Goal: Information Seeking & Learning: Check status

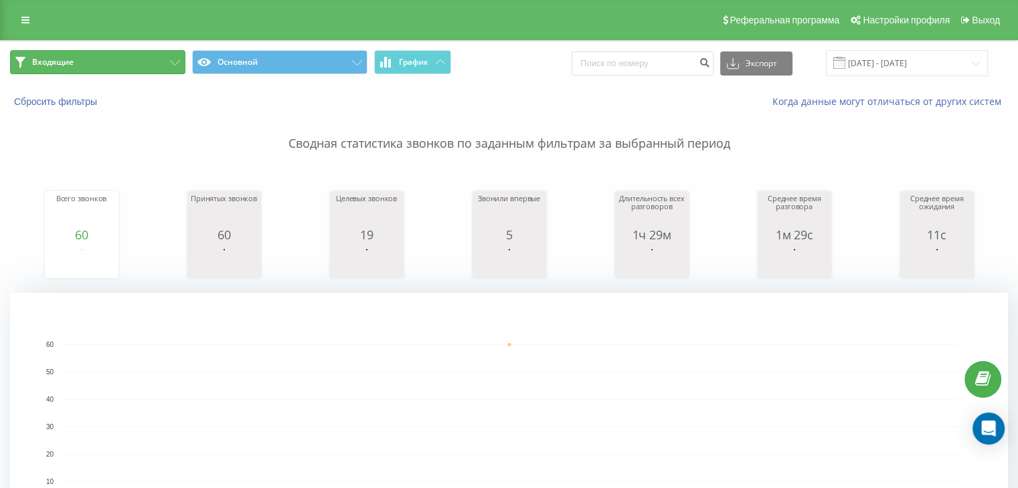
click at [157, 67] on button "Входящие" at bounding box center [97, 62] width 175 height 24
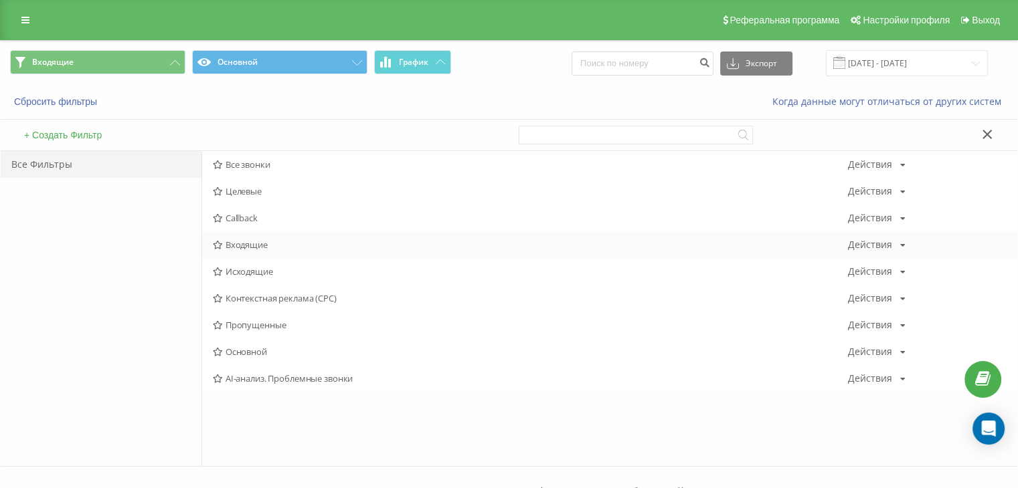
click at [252, 240] on span "Входящие" at bounding box center [530, 244] width 635 height 9
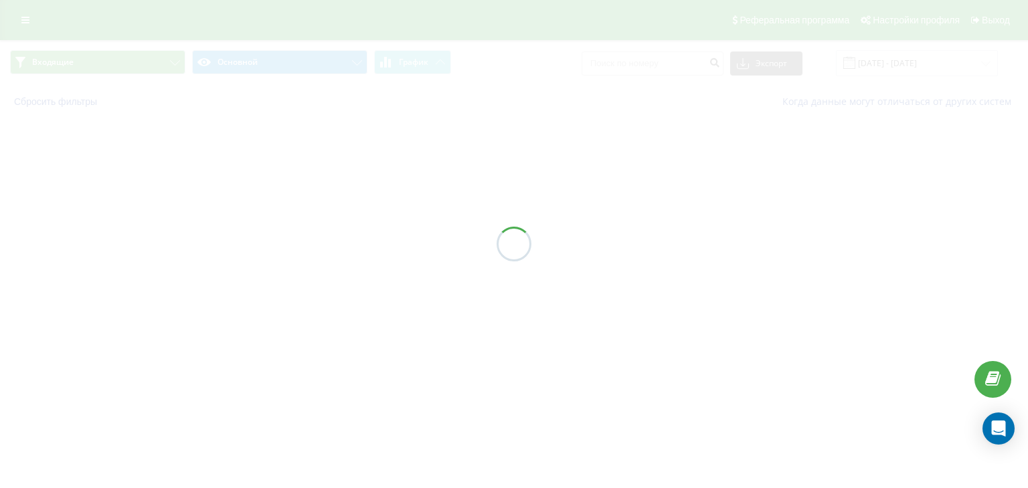
click at [252, 244] on div at bounding box center [514, 244] width 1028 height 488
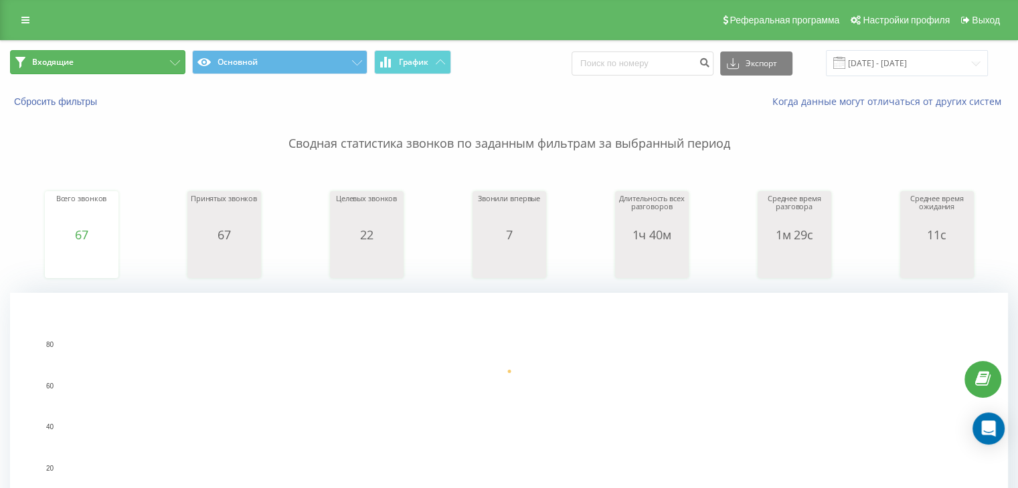
click at [142, 61] on button "Входящие" at bounding box center [97, 62] width 175 height 24
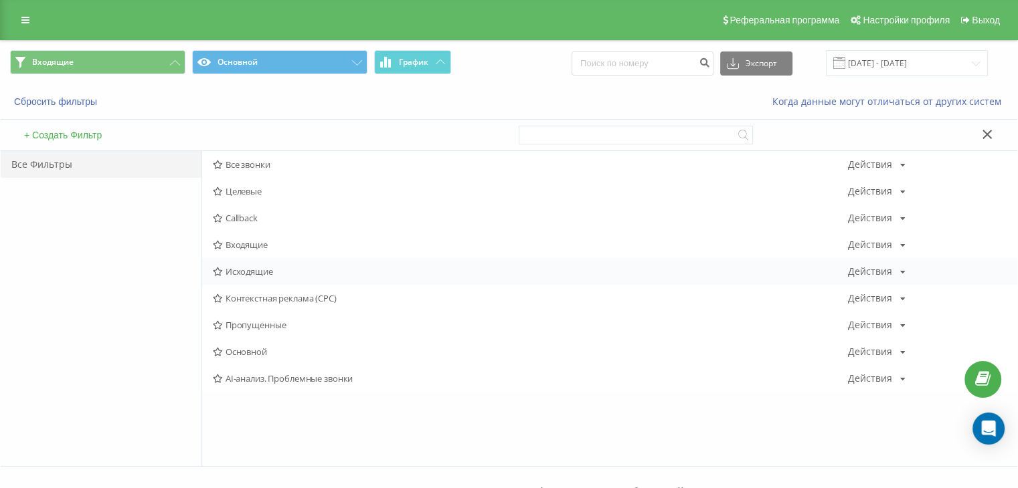
click at [236, 271] on span "Исходящие" at bounding box center [530, 271] width 635 height 9
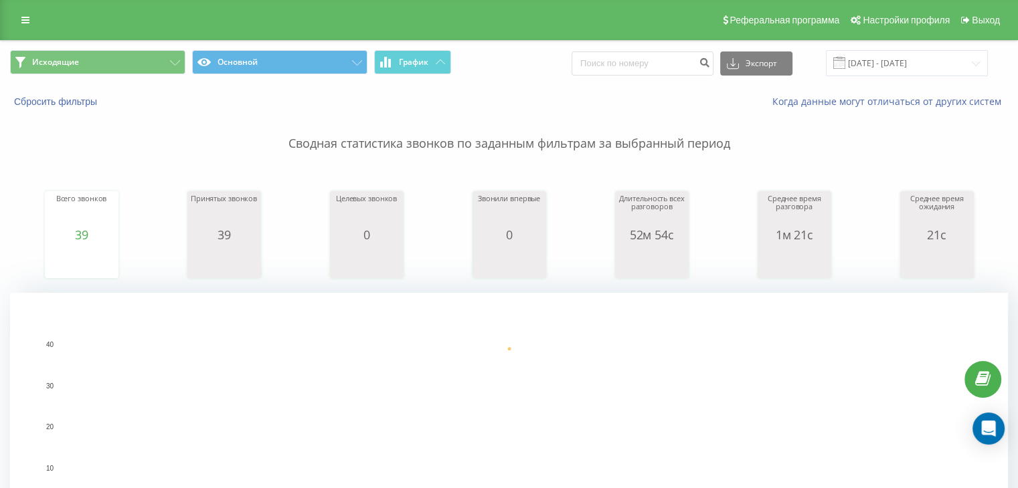
click at [85, 76] on span "Исходящие Основной График" at bounding box center [254, 63] width 489 height 26
click at [112, 58] on button "Исходящие" at bounding box center [97, 62] width 175 height 24
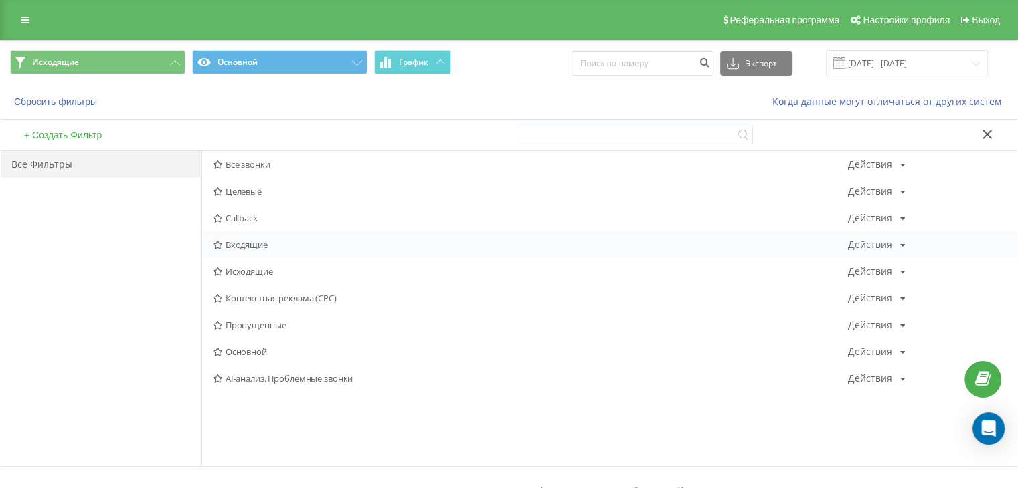
click at [231, 241] on span "Входящие" at bounding box center [530, 244] width 635 height 9
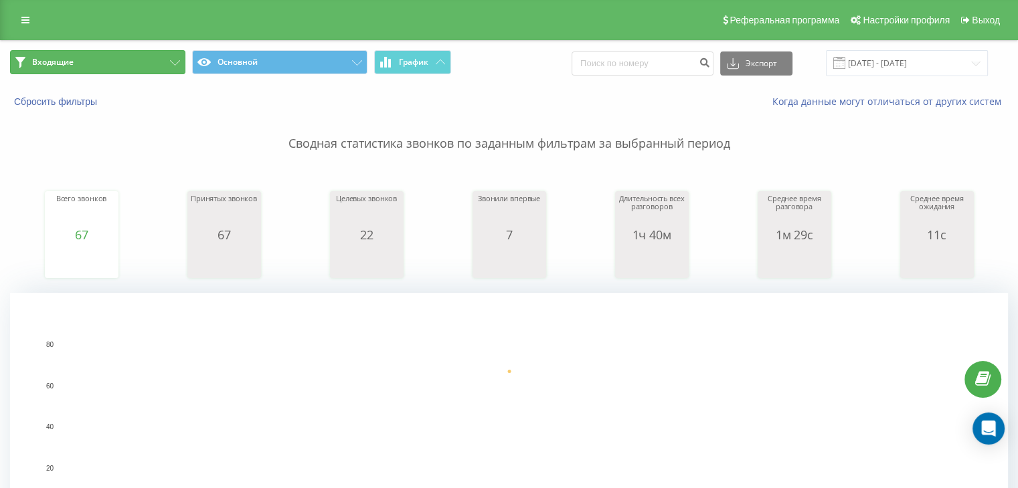
click at [134, 65] on button "Входящие" at bounding box center [97, 62] width 175 height 24
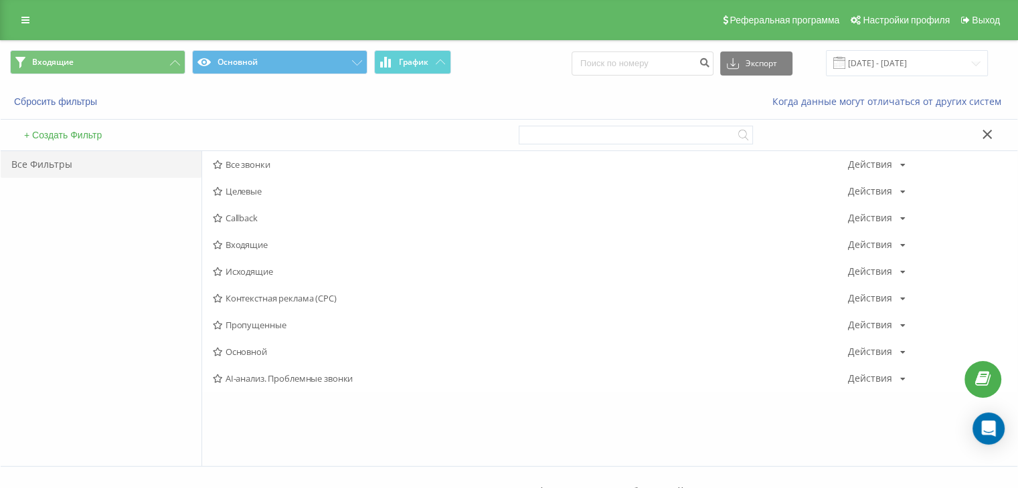
click at [223, 269] on span "Исходящие" at bounding box center [530, 271] width 635 height 9
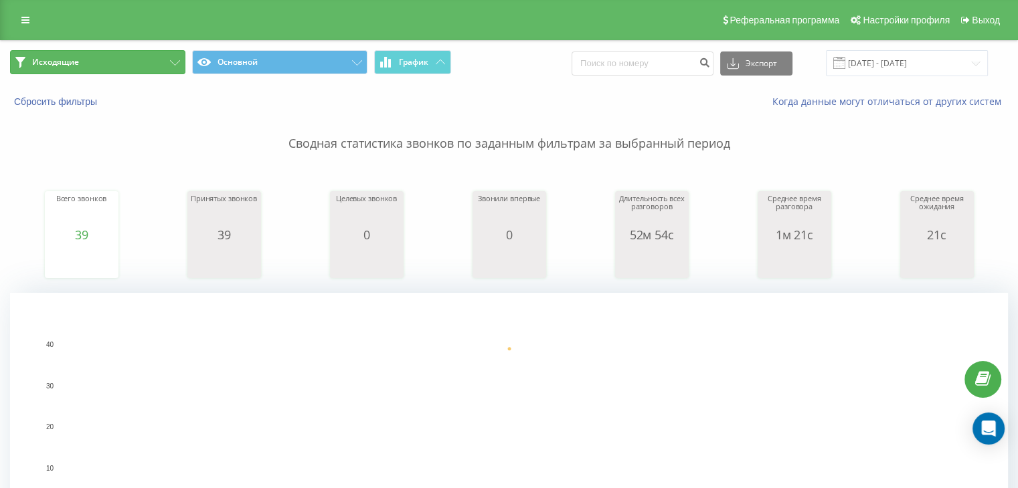
click at [90, 62] on button "Исходящие" at bounding box center [97, 62] width 175 height 24
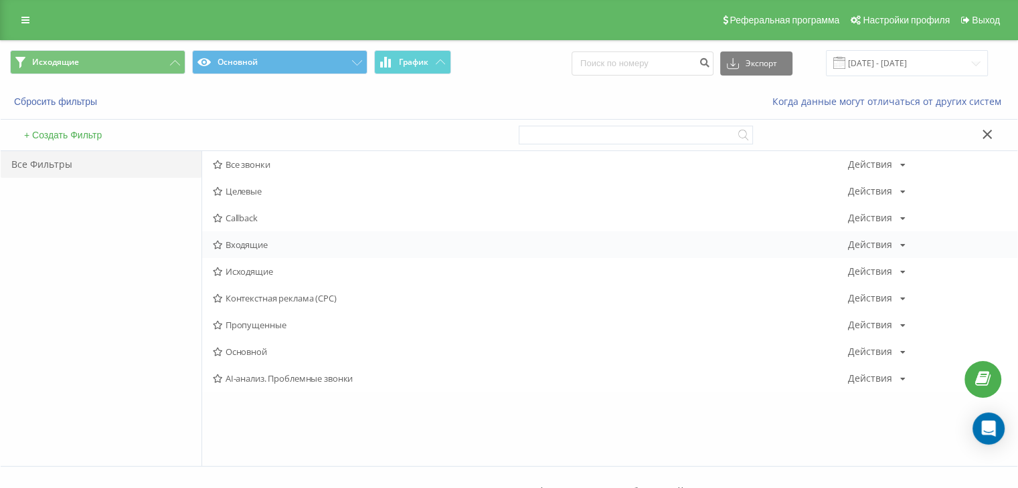
click at [246, 241] on span "Входящие" at bounding box center [530, 244] width 635 height 9
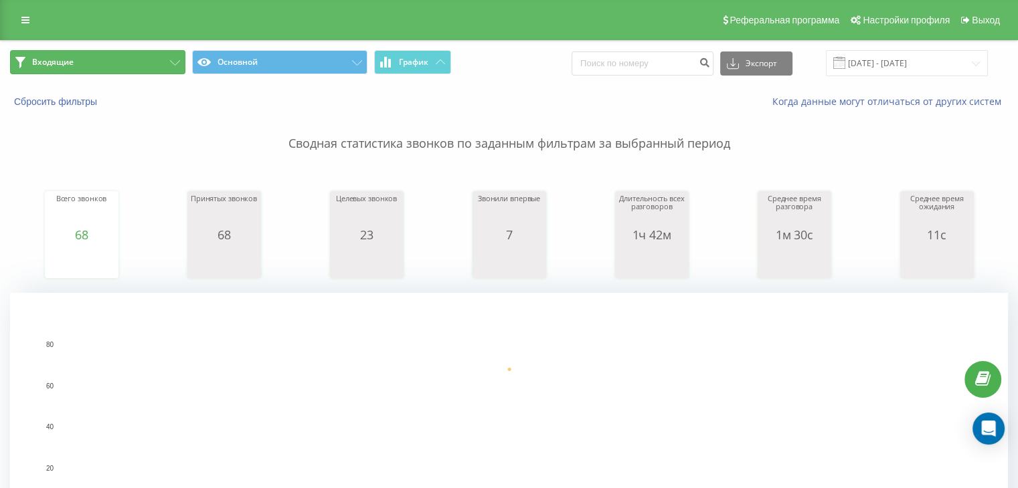
click at [119, 60] on button "Входящие" at bounding box center [97, 62] width 175 height 24
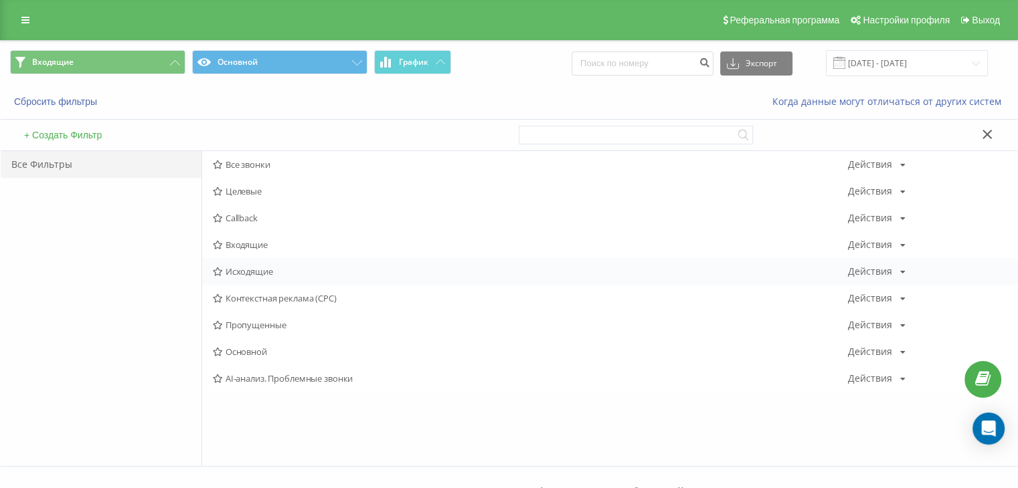
click at [262, 273] on span "Исходящие" at bounding box center [530, 271] width 635 height 9
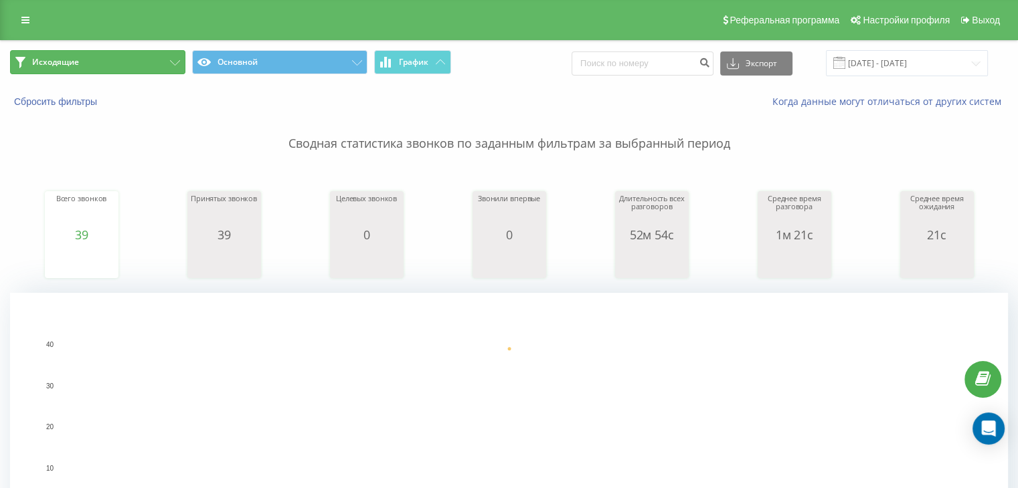
click at [147, 66] on button "Исходящие" at bounding box center [97, 62] width 175 height 24
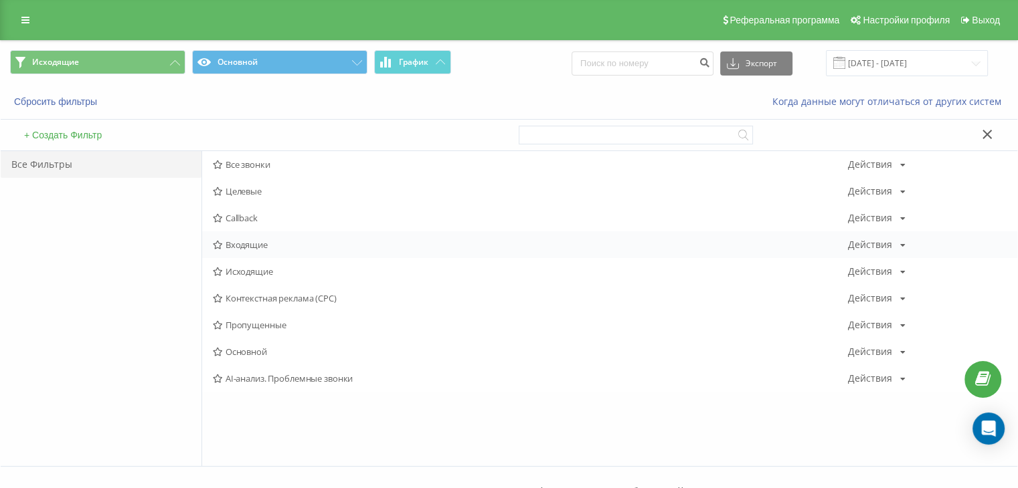
click at [254, 252] on div "Входящие Действия Редактировать Копировать Удалить По умолчанию Поделиться" at bounding box center [609, 244] width 815 height 27
click at [253, 246] on span "Входящие" at bounding box center [530, 244] width 635 height 9
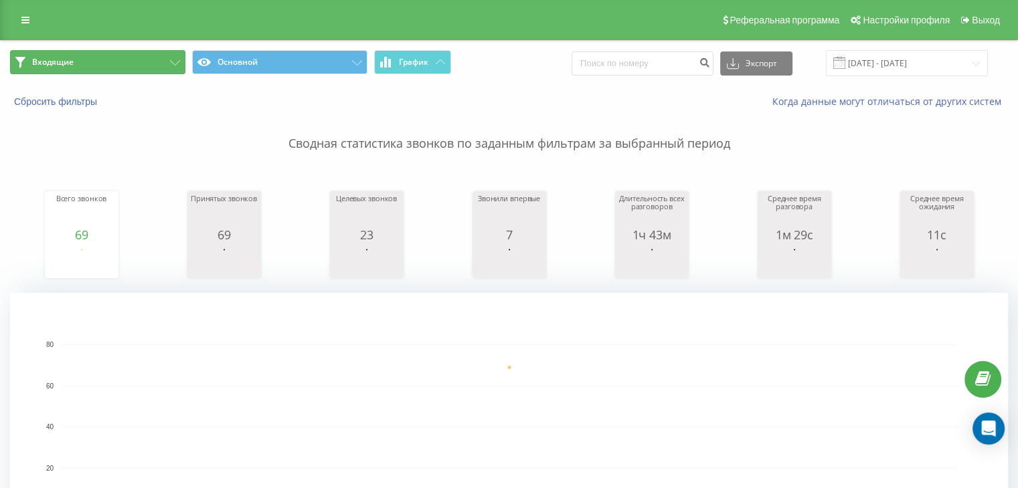
click at [139, 64] on button "Входящие" at bounding box center [97, 62] width 175 height 24
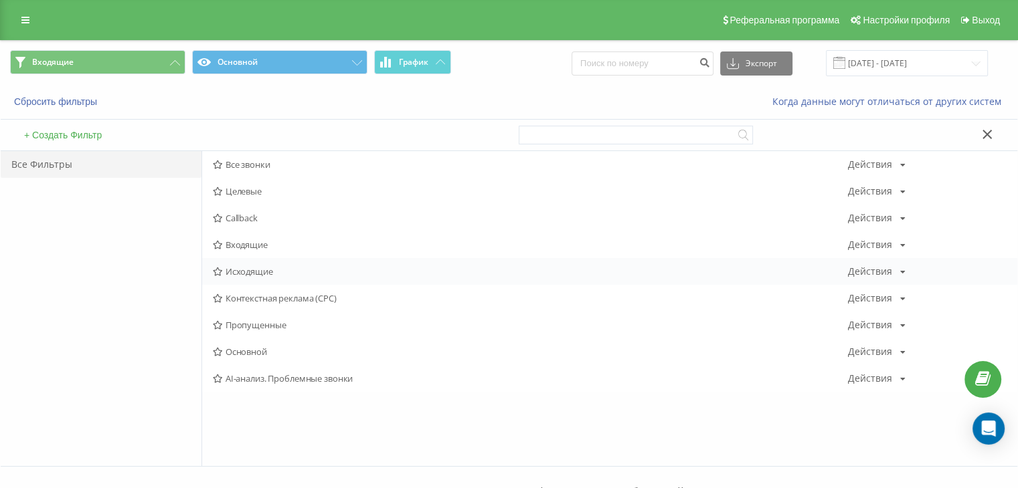
click at [241, 263] on div "Исходящие Действия Редактировать Копировать Удалить По умолчанию Поделиться" at bounding box center [609, 271] width 815 height 27
click at [239, 267] on span "Исходящие" at bounding box center [530, 271] width 635 height 9
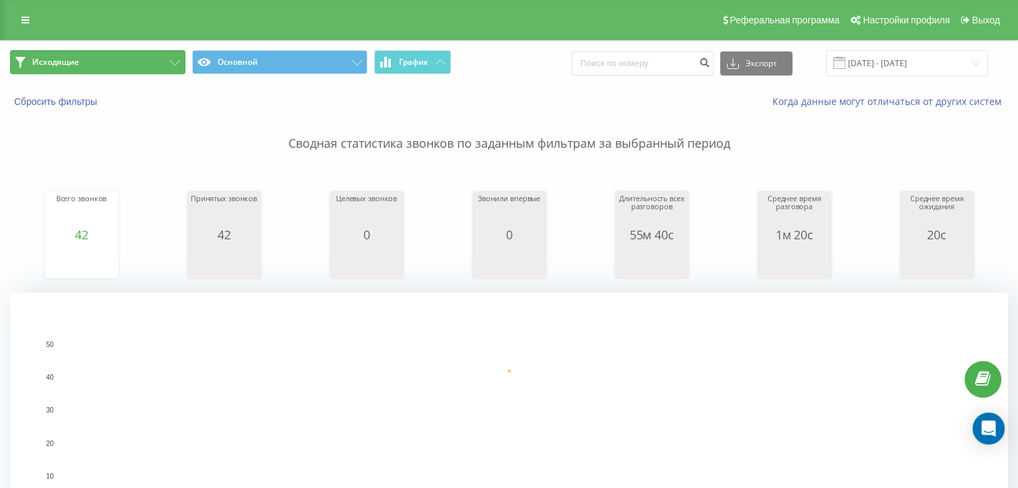
click at [161, 65] on button "Исходящие" at bounding box center [97, 62] width 175 height 24
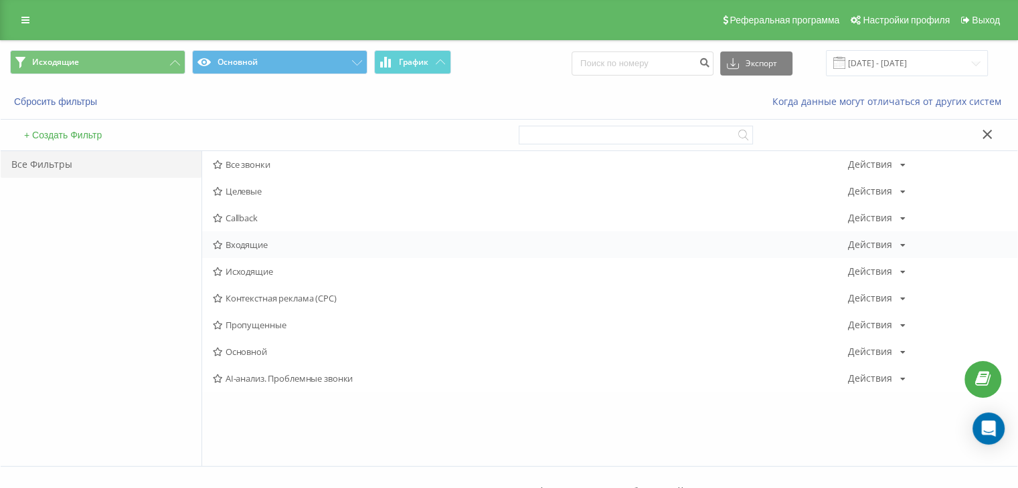
click at [268, 247] on span "Входящие" at bounding box center [530, 244] width 635 height 9
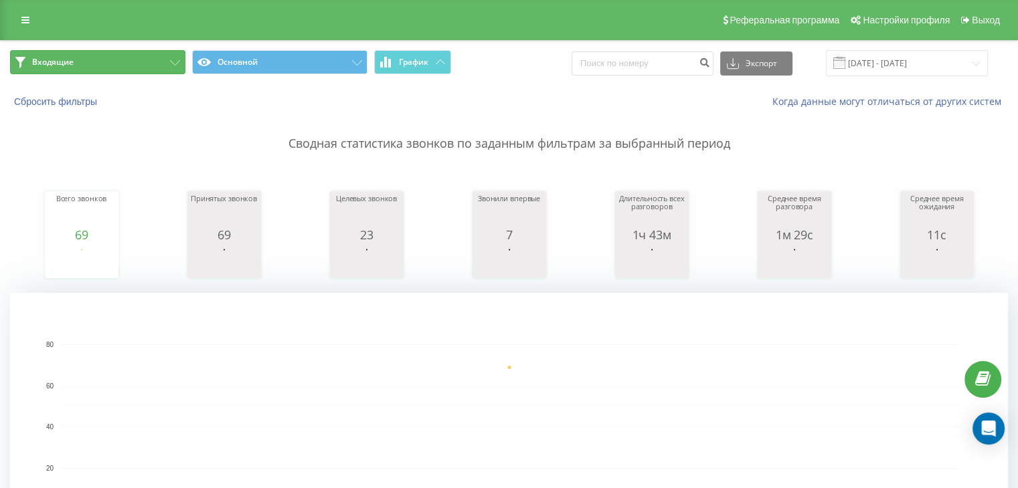
click at [149, 73] on button "Входящие" at bounding box center [97, 62] width 175 height 24
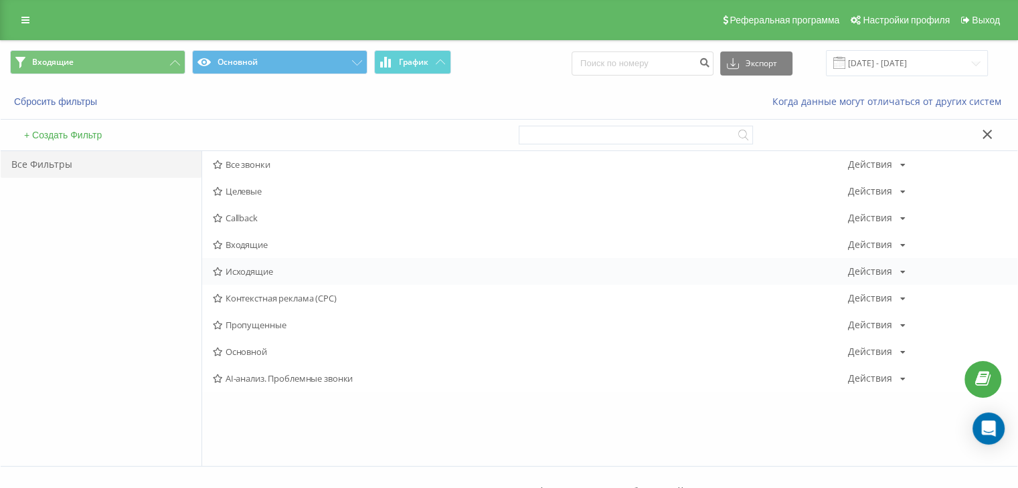
click at [232, 280] on div "Исходящие Действия Редактировать Копировать Удалить По умолчанию Поделиться" at bounding box center [609, 271] width 815 height 27
click at [232, 274] on span "Исходящие" at bounding box center [530, 271] width 635 height 9
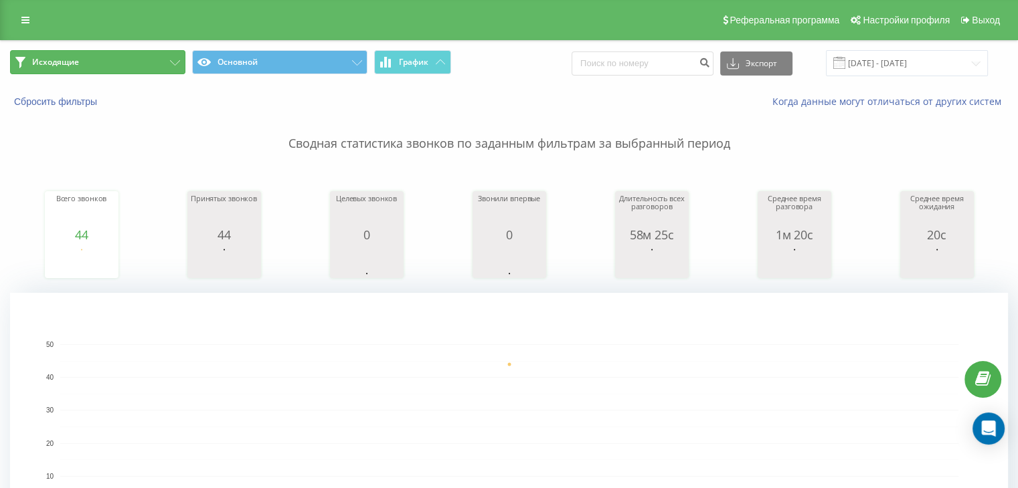
click at [166, 52] on button "Исходящие" at bounding box center [97, 62] width 175 height 24
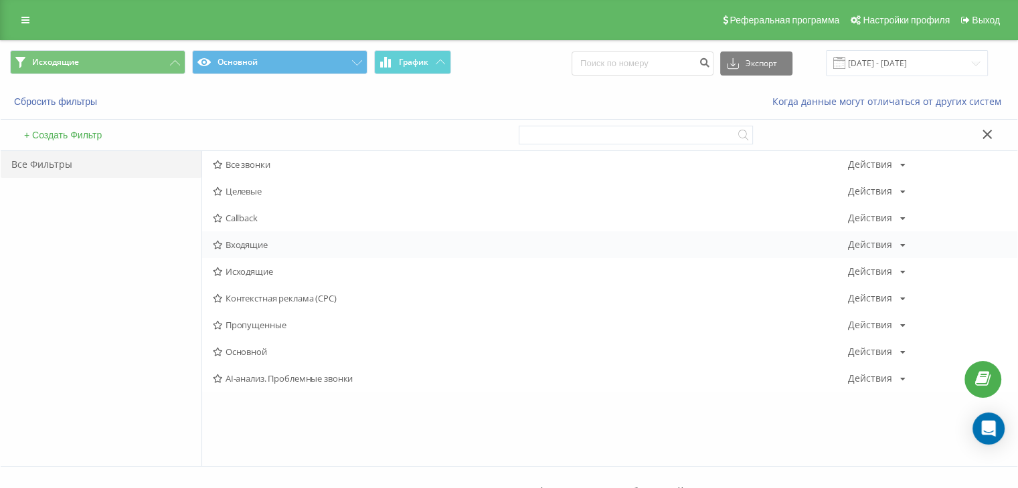
click at [282, 249] on span "Входящие" at bounding box center [530, 244] width 635 height 9
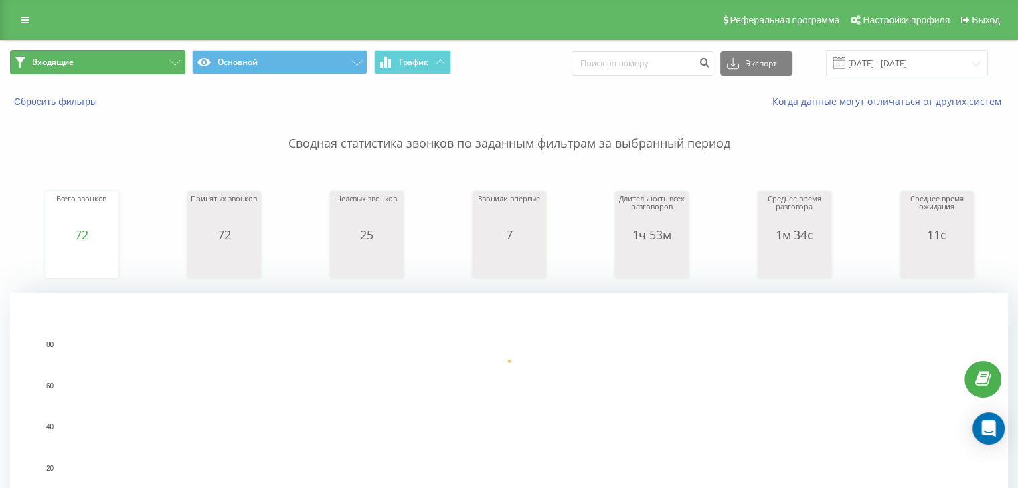
click at [117, 64] on button "Входящие" at bounding box center [97, 62] width 175 height 24
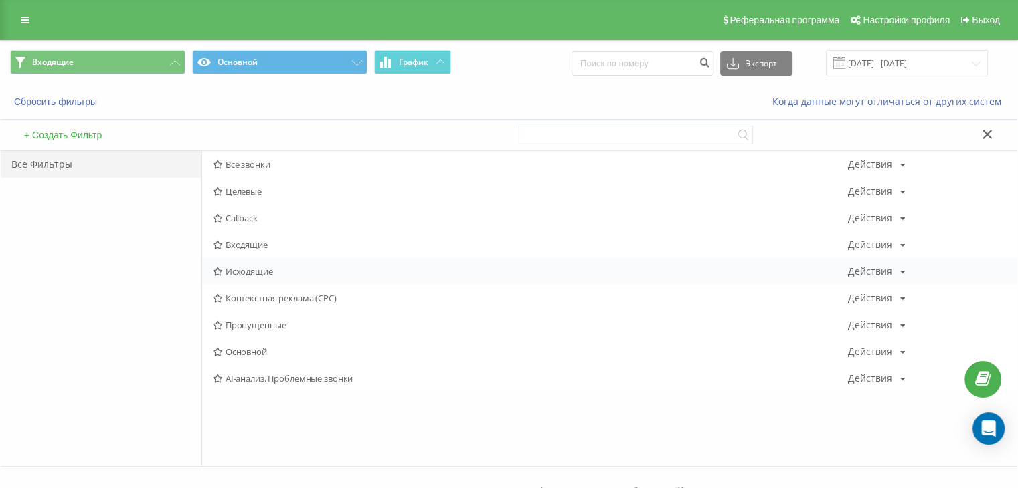
click at [246, 275] on span "Исходящие" at bounding box center [530, 271] width 635 height 9
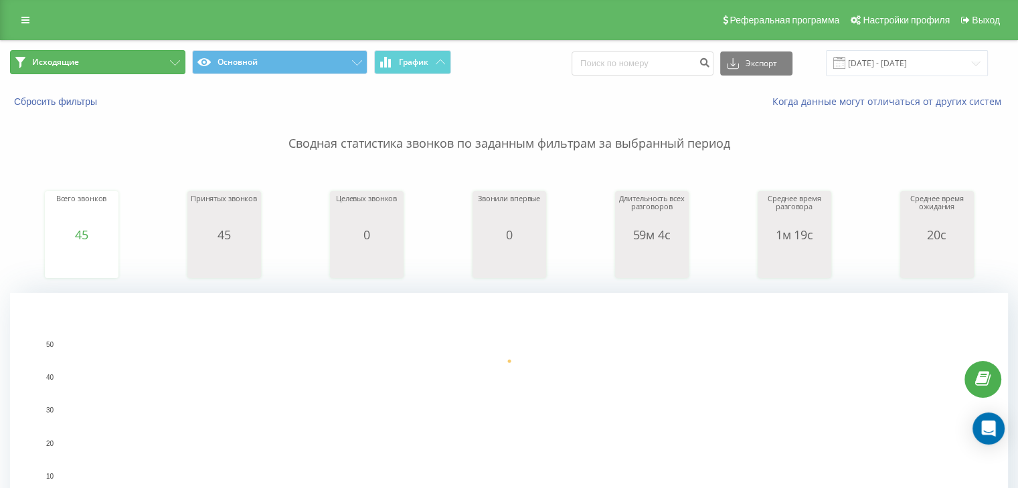
click at [136, 67] on button "Исходящие" at bounding box center [97, 62] width 175 height 24
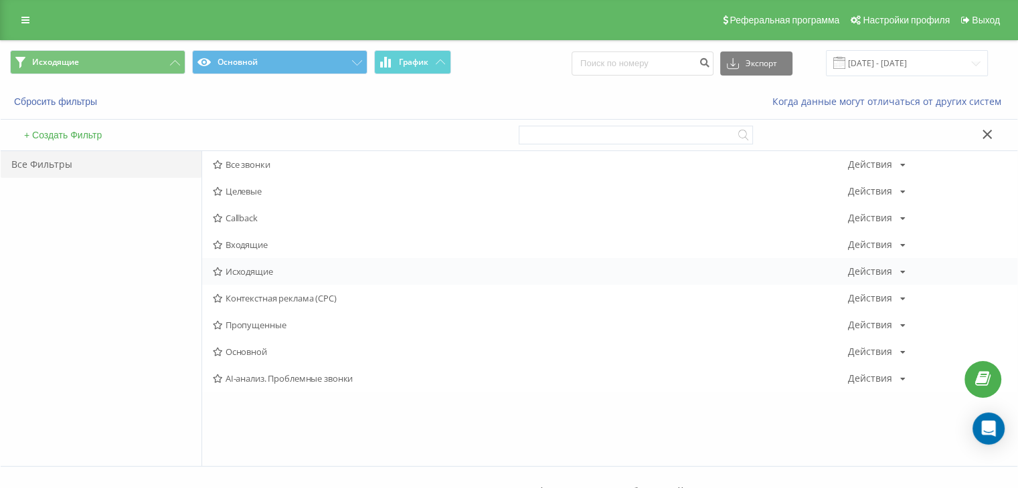
click at [240, 268] on span "Исходящие" at bounding box center [530, 271] width 635 height 9
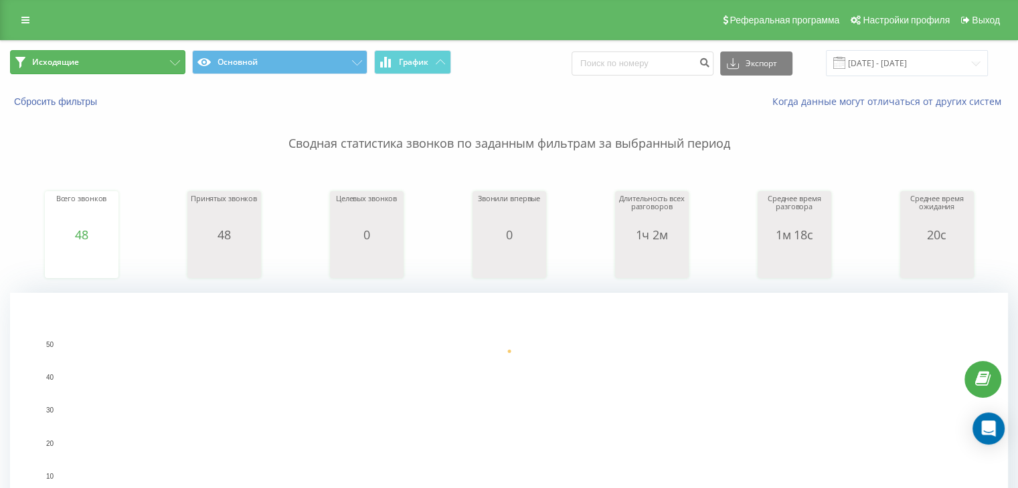
click at [153, 55] on button "Исходящие" at bounding box center [97, 62] width 175 height 24
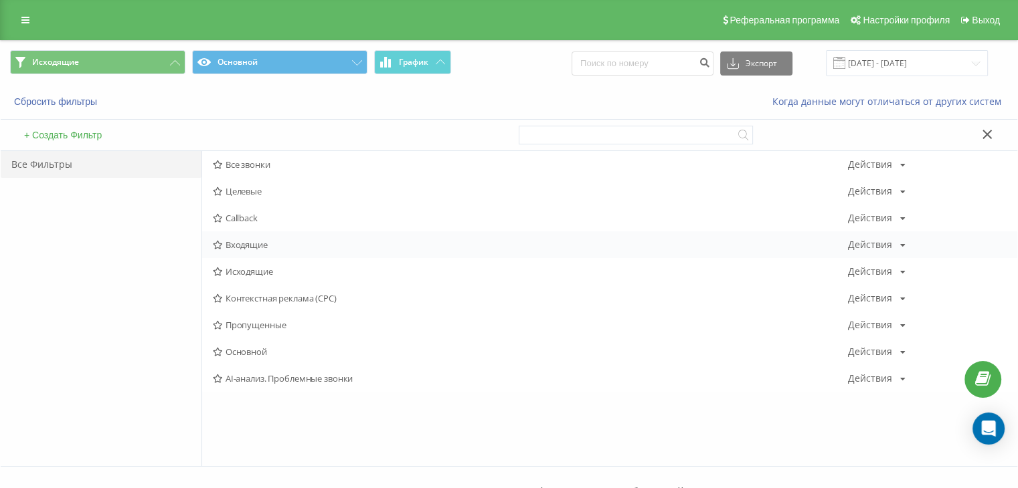
click at [246, 243] on span "Входящие" at bounding box center [530, 244] width 635 height 9
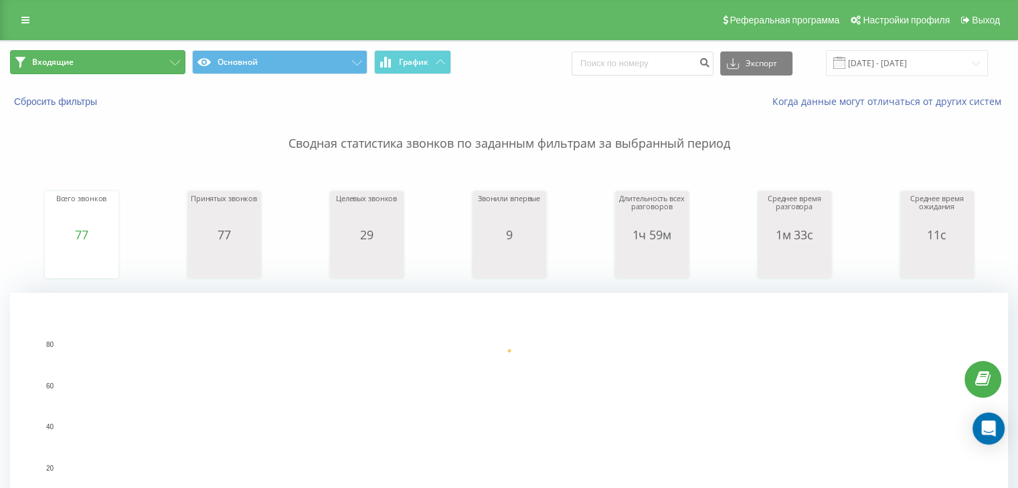
drag, startPoint x: 45, startPoint y: 62, endPoint x: 63, endPoint y: 87, distance: 30.3
click at [45, 62] on span "Входящие" at bounding box center [52, 62] width 41 height 11
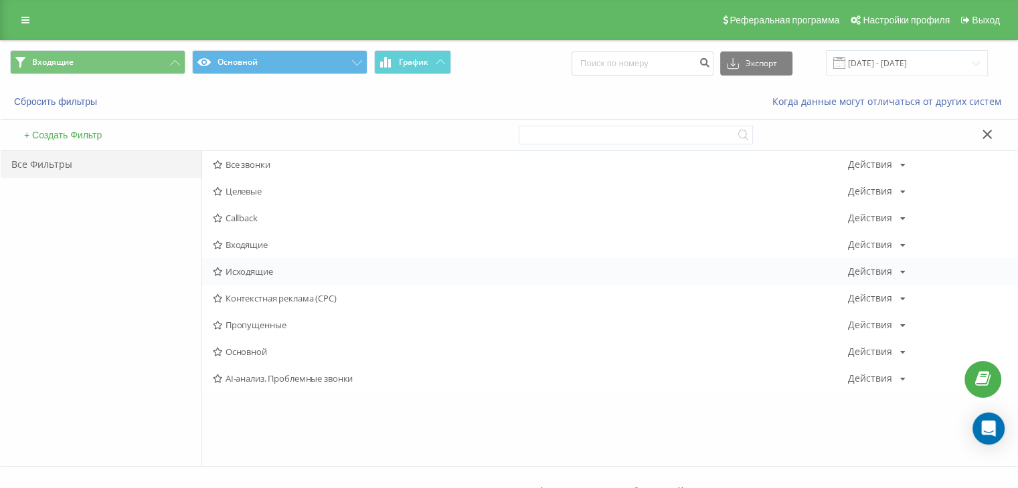
click at [252, 271] on span "Исходящие" at bounding box center [530, 271] width 635 height 9
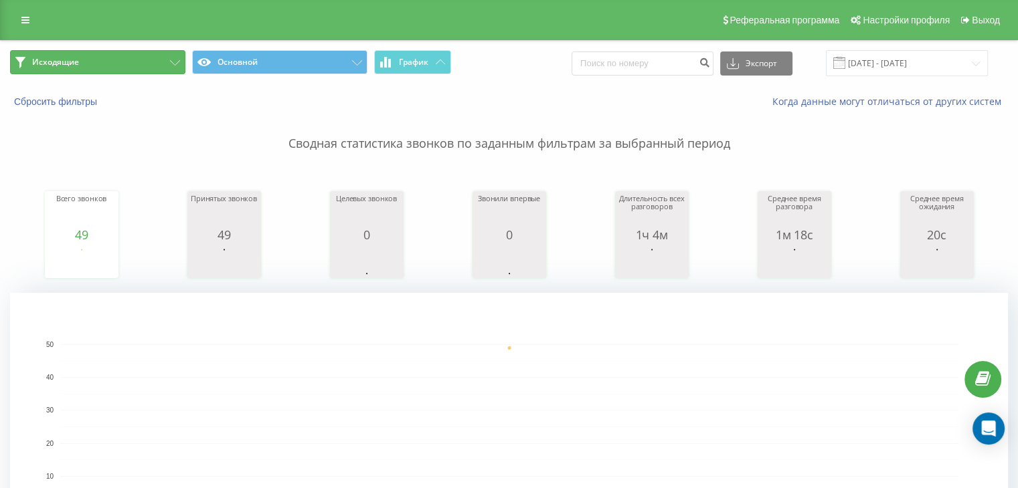
click at [158, 64] on button "Исходящие" at bounding box center [97, 62] width 175 height 24
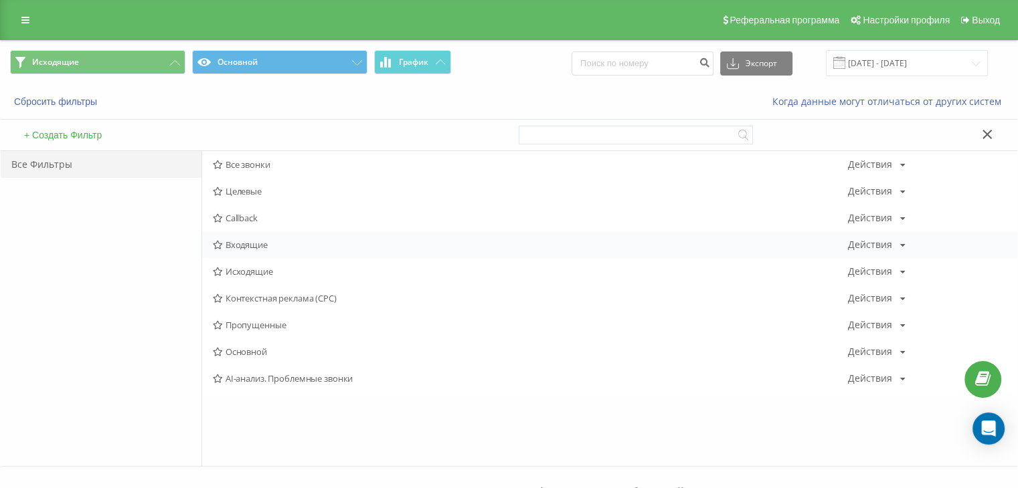
click at [235, 244] on span "Входящие" at bounding box center [530, 244] width 635 height 9
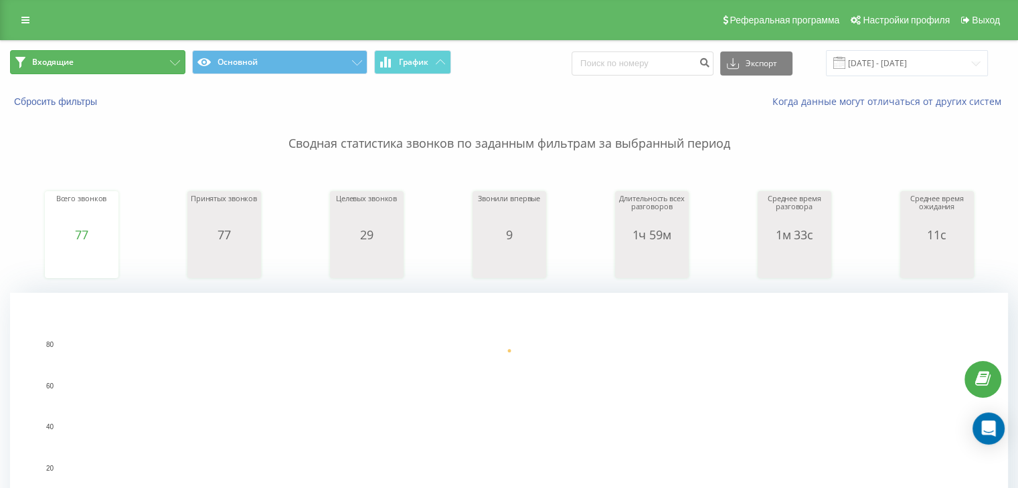
drag, startPoint x: 122, startPoint y: 65, endPoint x: 152, endPoint y: 93, distance: 40.7
click at [122, 64] on button "Входящие" at bounding box center [97, 62] width 175 height 24
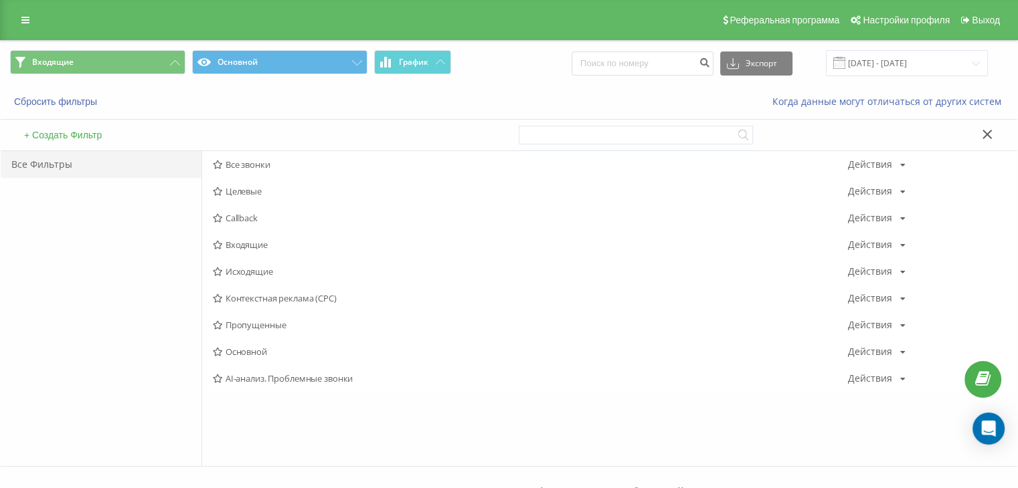
click at [265, 267] on span "Исходящие" at bounding box center [530, 271] width 635 height 9
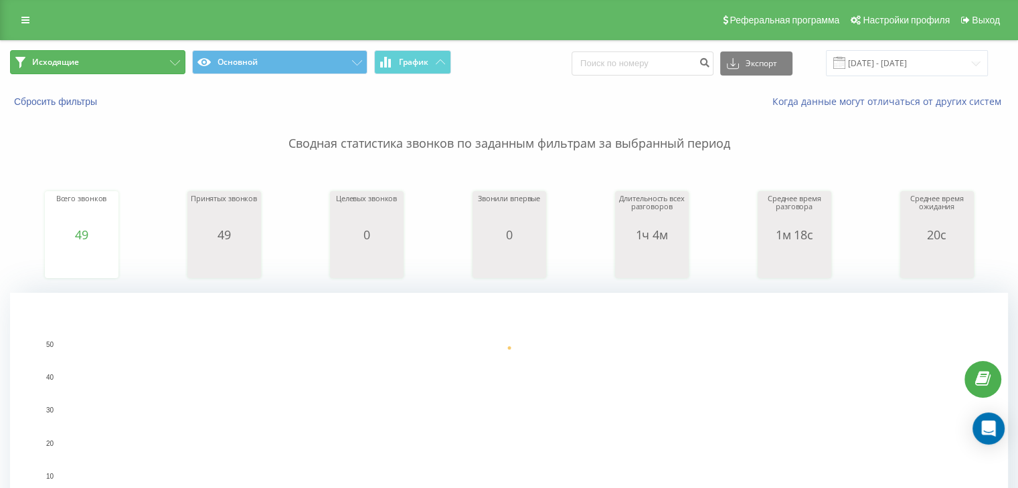
click at [112, 64] on button "Исходящие" at bounding box center [97, 62] width 175 height 24
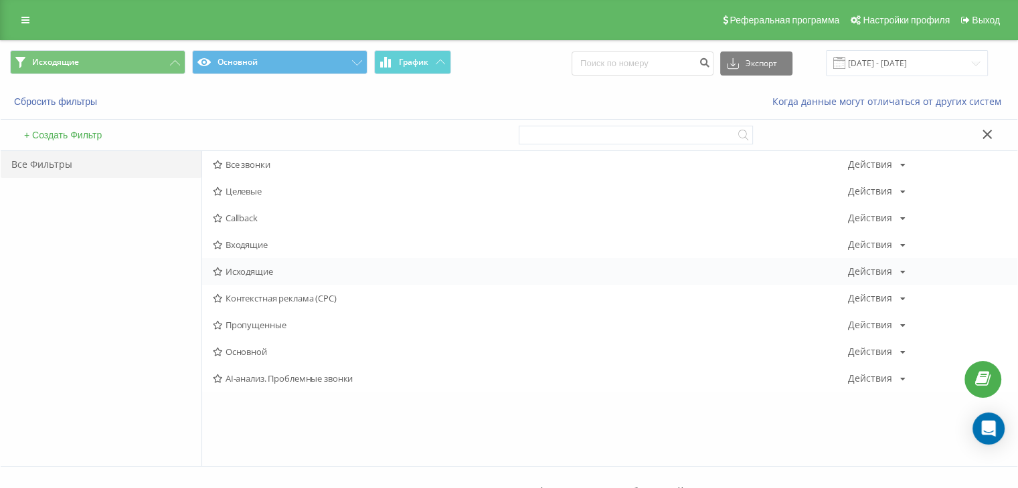
click at [260, 280] on div "Исходящие Действия Редактировать Копировать Удалить По умолчанию Поделиться" at bounding box center [609, 271] width 815 height 27
click at [260, 267] on span "Исходящие" at bounding box center [530, 271] width 635 height 9
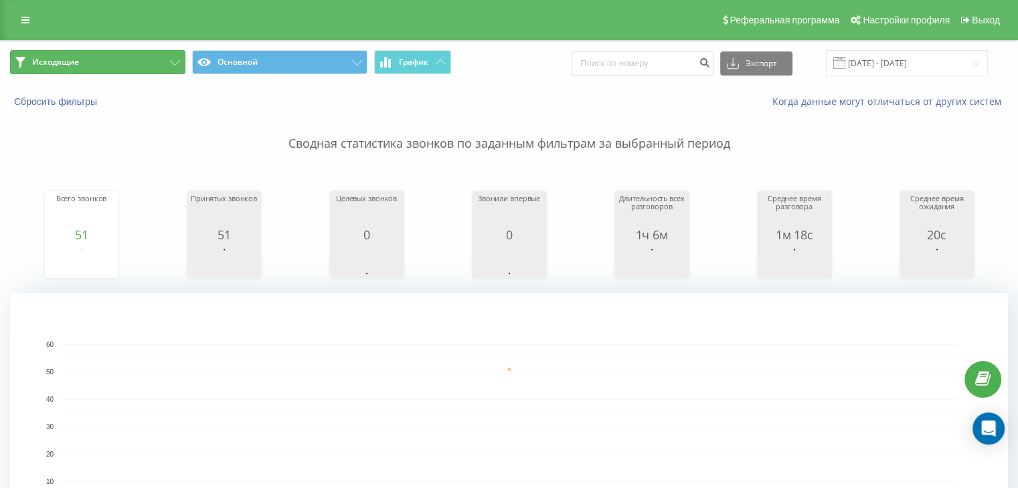
click at [118, 63] on button "Исходящие" at bounding box center [97, 62] width 175 height 24
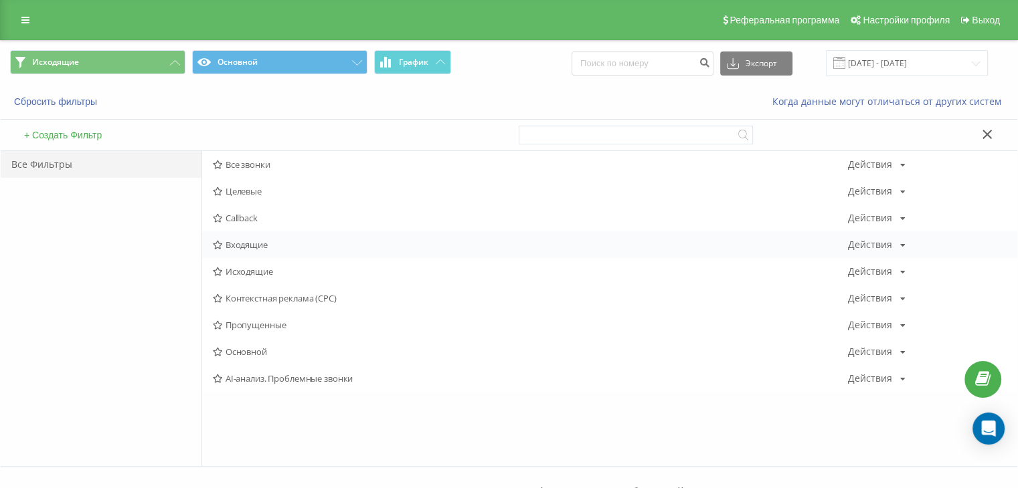
click at [233, 244] on span "Входящие" at bounding box center [530, 244] width 635 height 9
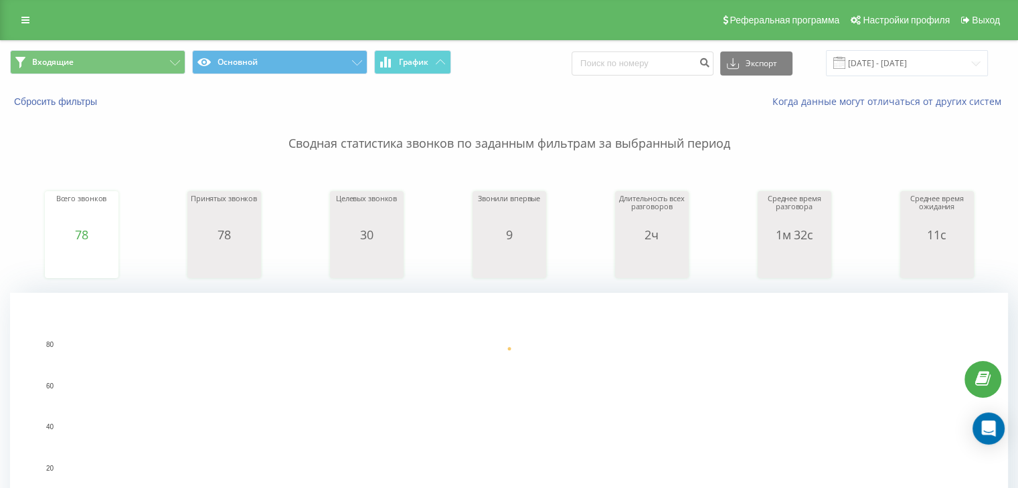
click at [104, 74] on span "Входящие Основной График" at bounding box center [254, 63] width 489 height 26
click at [167, 72] on button "Входящие" at bounding box center [97, 62] width 175 height 24
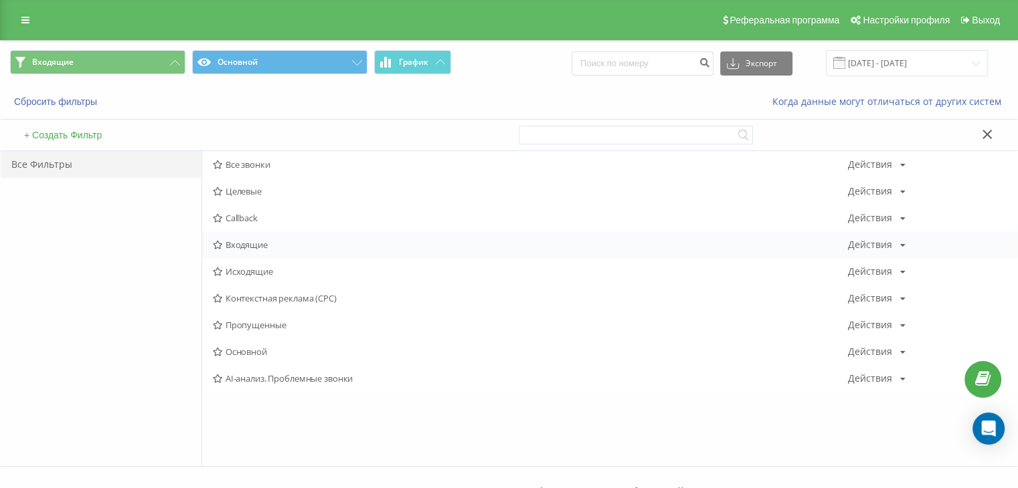
click at [268, 244] on span "Входящие" at bounding box center [530, 244] width 635 height 9
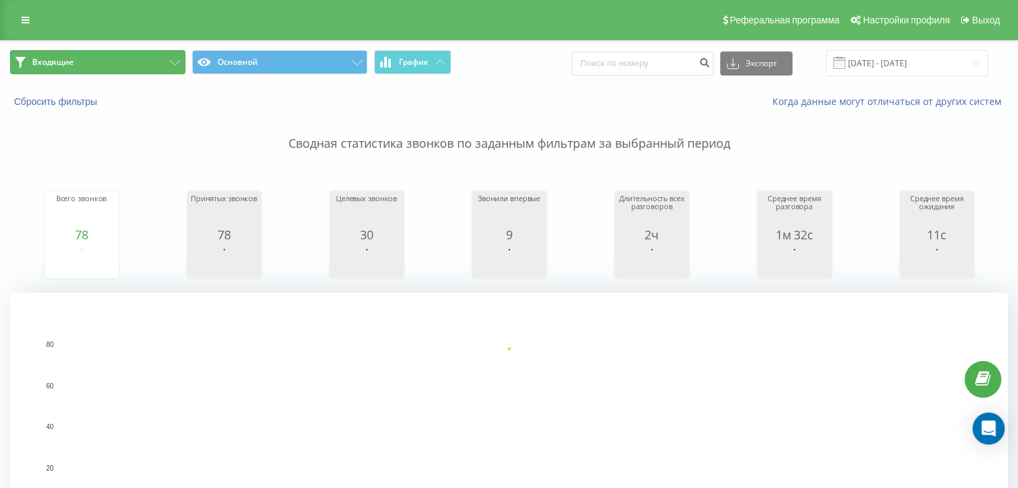
click at [153, 54] on button "Входящие" at bounding box center [97, 62] width 175 height 24
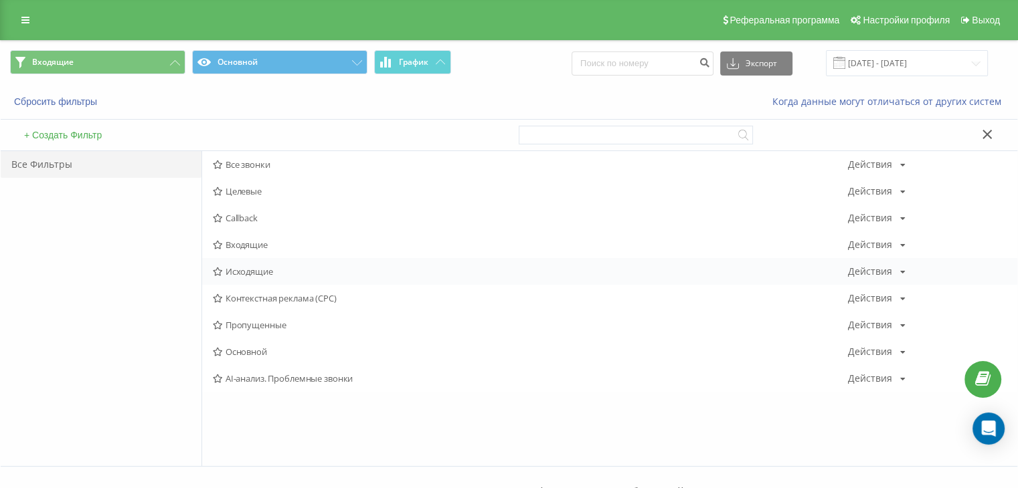
click at [256, 261] on div "Исходящие Действия Редактировать Копировать Удалить По умолчанию Поделиться" at bounding box center [609, 271] width 815 height 27
click at [252, 271] on span "Исходящие" at bounding box center [530, 271] width 635 height 9
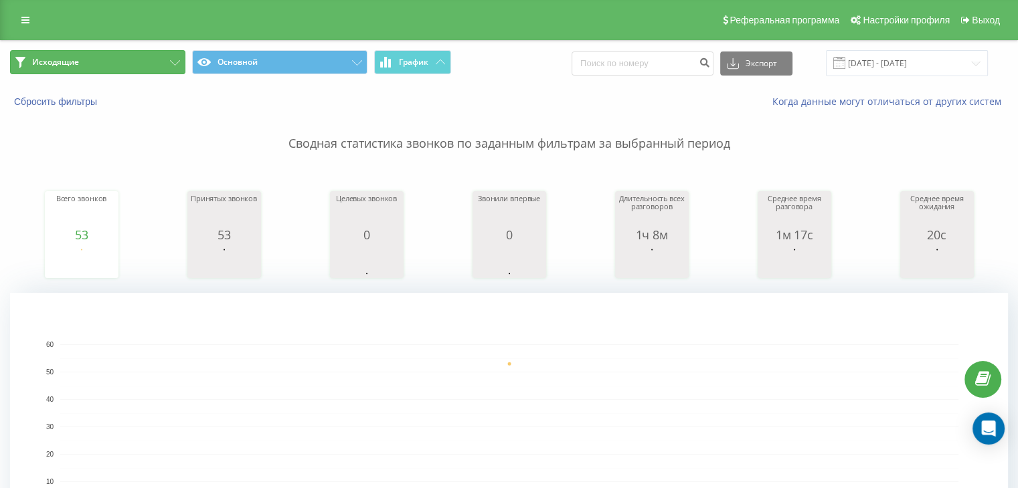
click at [143, 68] on button "Исходящие" at bounding box center [97, 62] width 175 height 24
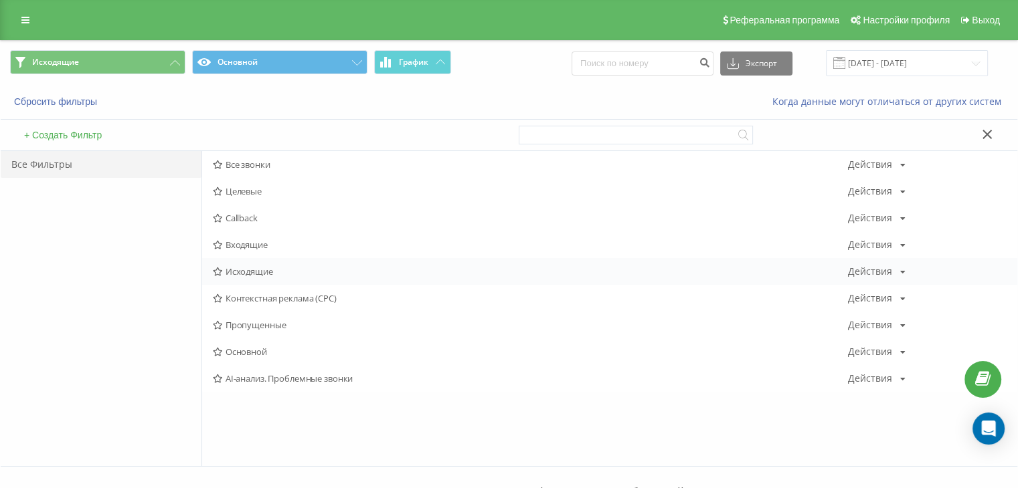
click at [238, 268] on span "Исходящие" at bounding box center [530, 271] width 635 height 9
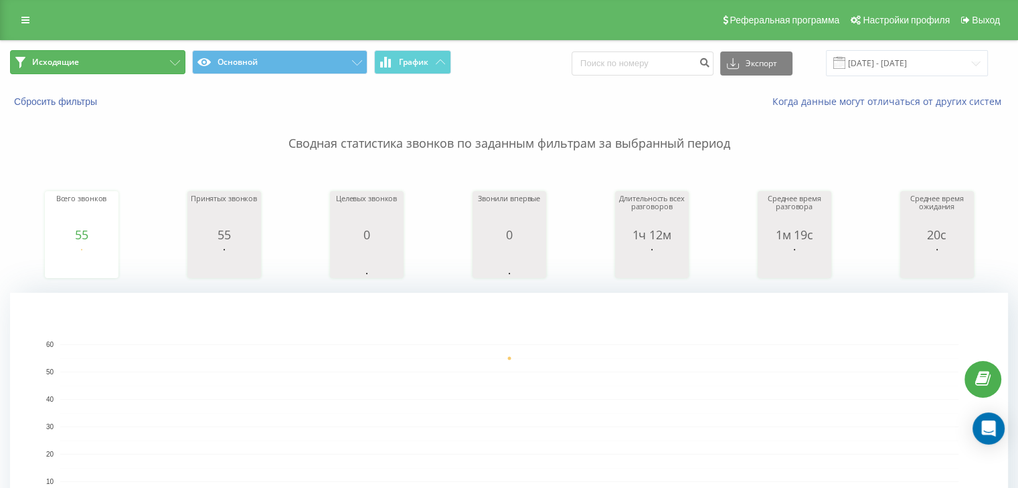
click at [142, 50] on button "Исходящие" at bounding box center [97, 62] width 175 height 24
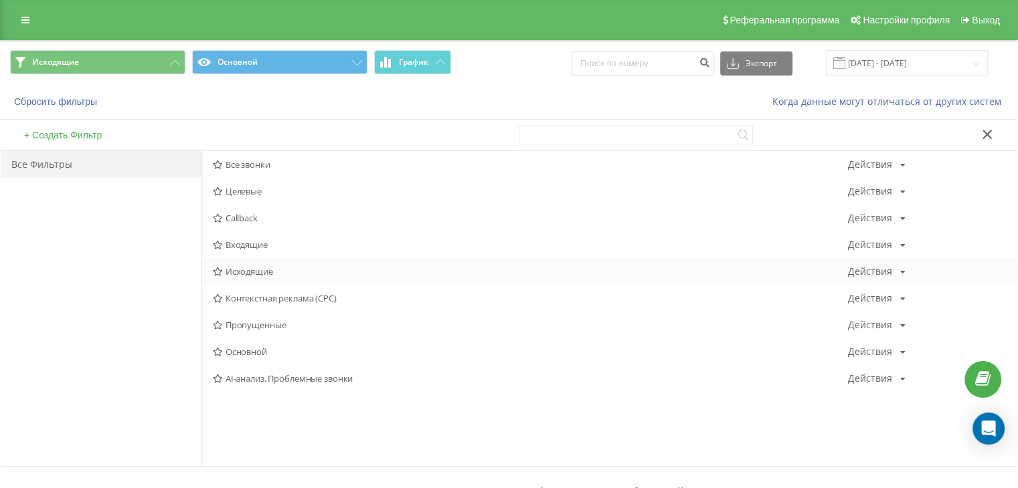
click at [221, 262] on div "Исходящие Действия Редактировать Копировать Удалить По умолчанию Поделиться" at bounding box center [609, 271] width 815 height 27
click at [225, 271] on span "Исходящие" at bounding box center [530, 271] width 635 height 9
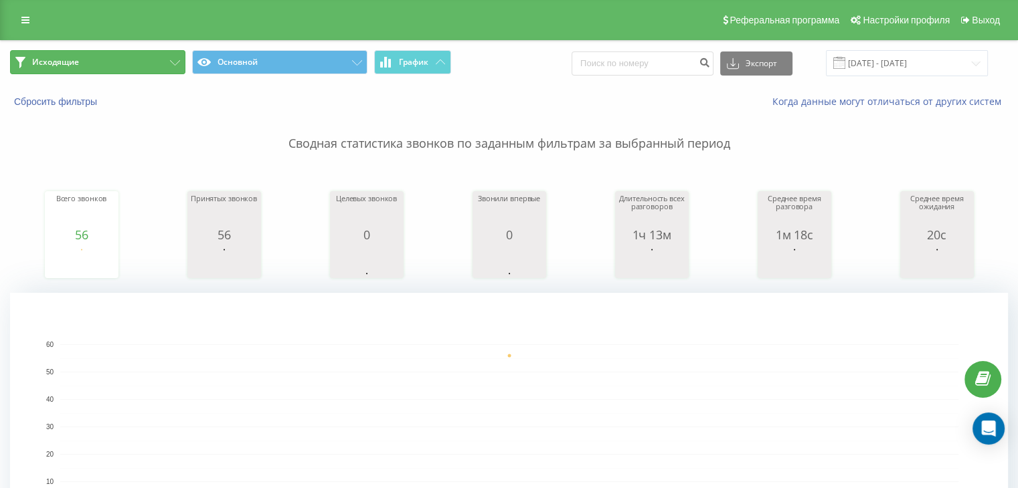
click at [131, 66] on button "Исходящие" at bounding box center [97, 62] width 175 height 24
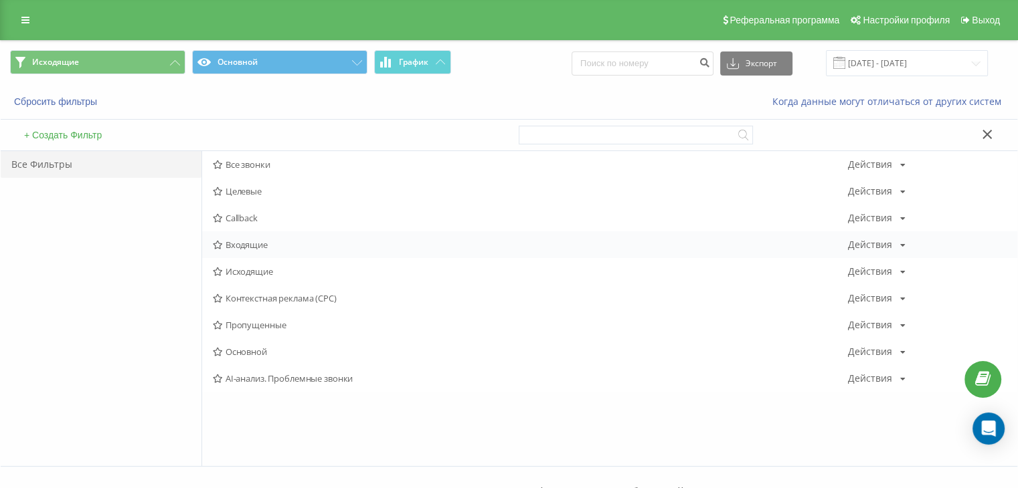
click at [244, 243] on span "Входящие" at bounding box center [530, 244] width 635 height 9
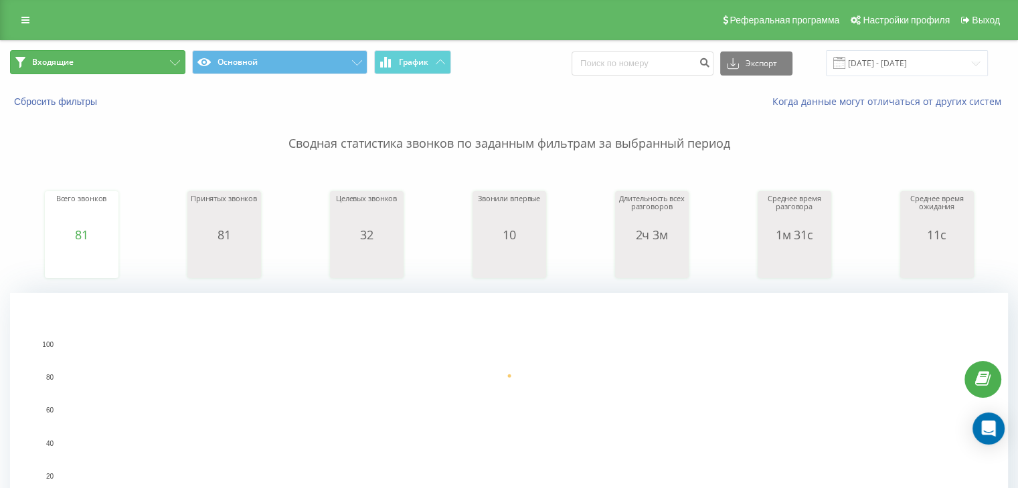
click at [136, 64] on button "Входящие" at bounding box center [97, 62] width 175 height 24
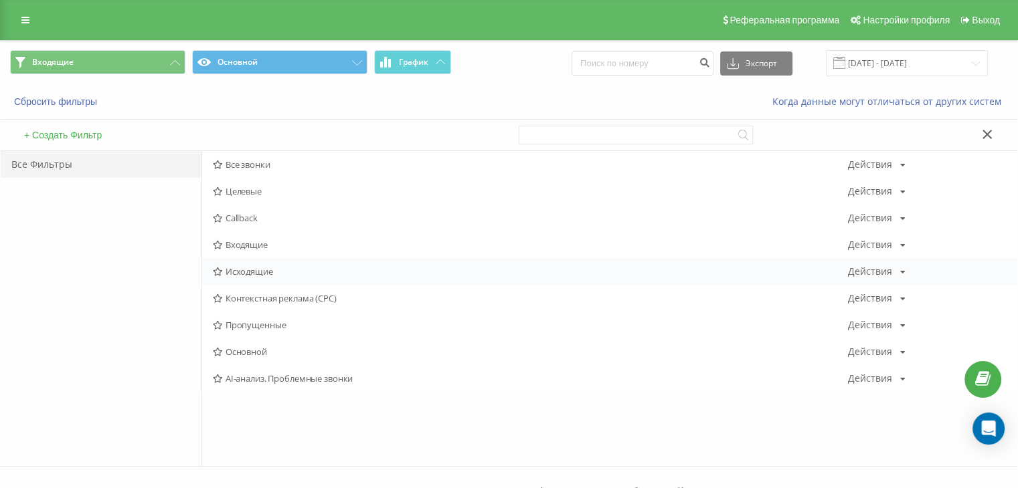
click at [249, 276] on div "Исходящие Действия Редактировать Копировать Удалить По умолчанию Поделиться" at bounding box center [609, 271] width 815 height 27
click at [249, 275] on span "Исходящие" at bounding box center [530, 271] width 635 height 9
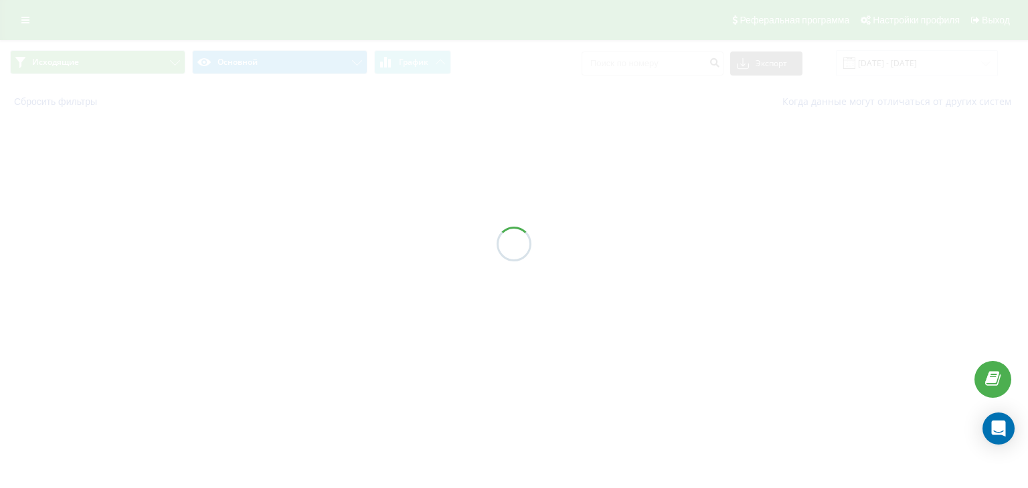
click at [249, 273] on div at bounding box center [514, 244] width 1028 height 488
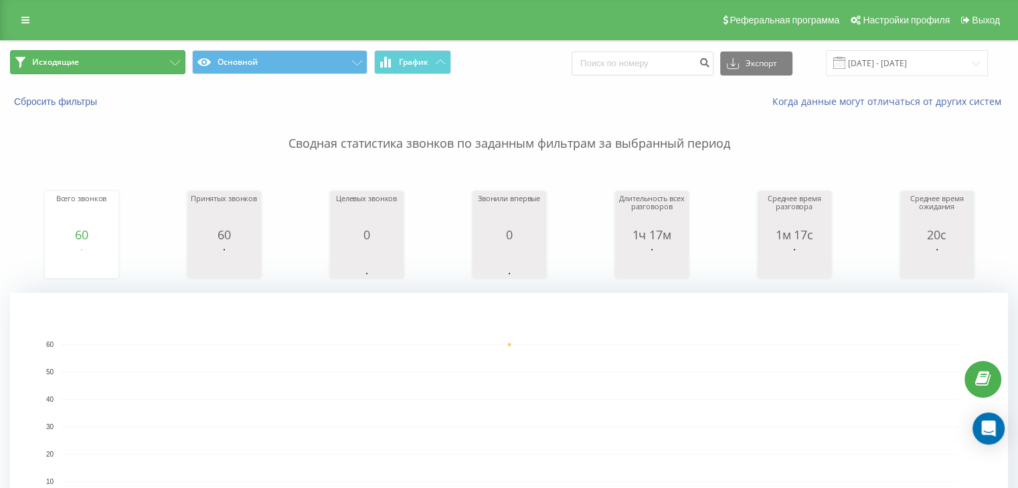
click at [115, 60] on button "Исходящие" at bounding box center [97, 62] width 175 height 24
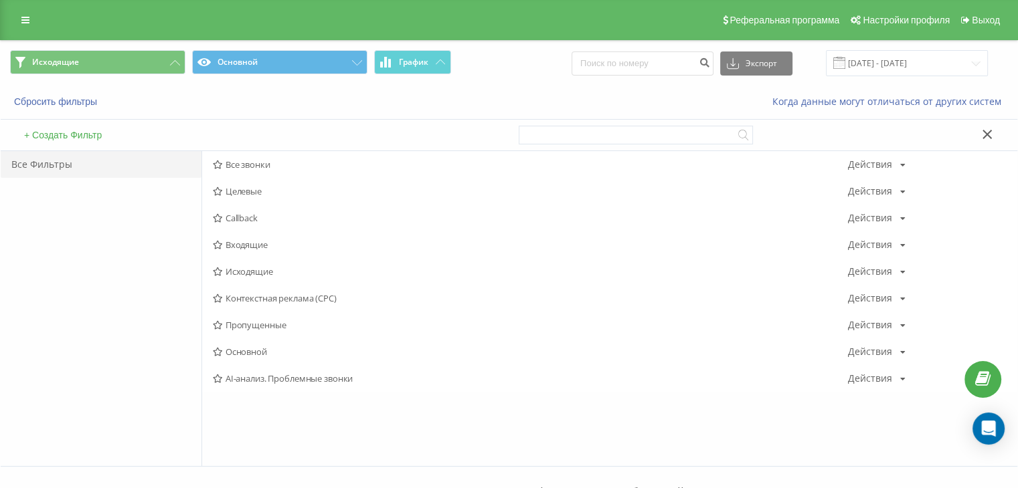
click at [248, 272] on span "Исходящие" at bounding box center [530, 271] width 635 height 9
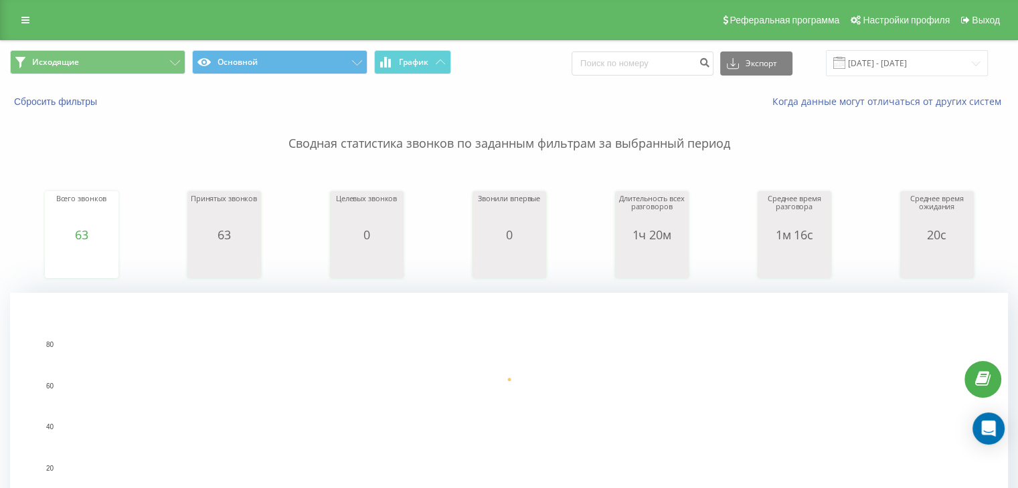
click at [92, 75] on span "Исходящие Основной График" at bounding box center [254, 63] width 489 height 26
click at [112, 62] on button "Исходящие" at bounding box center [97, 62] width 175 height 24
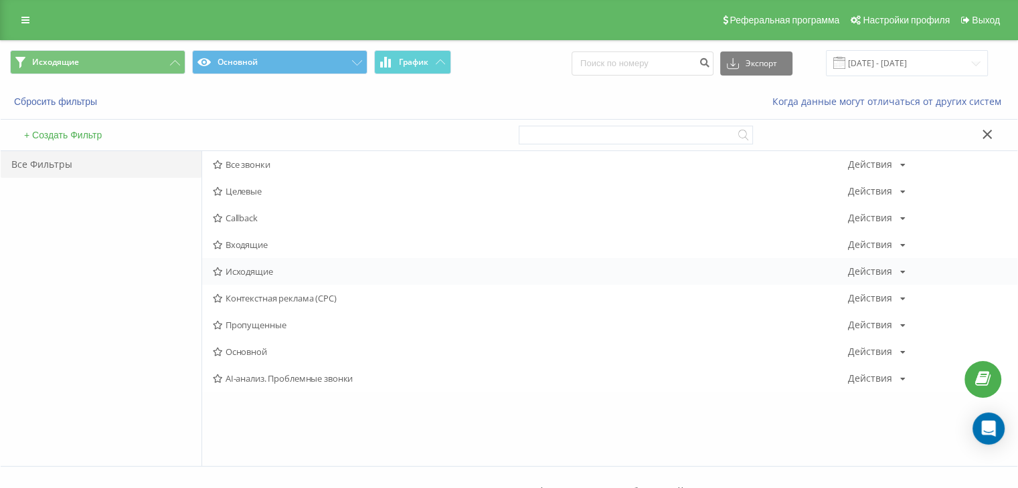
click at [266, 270] on span "Исходящие" at bounding box center [530, 271] width 635 height 9
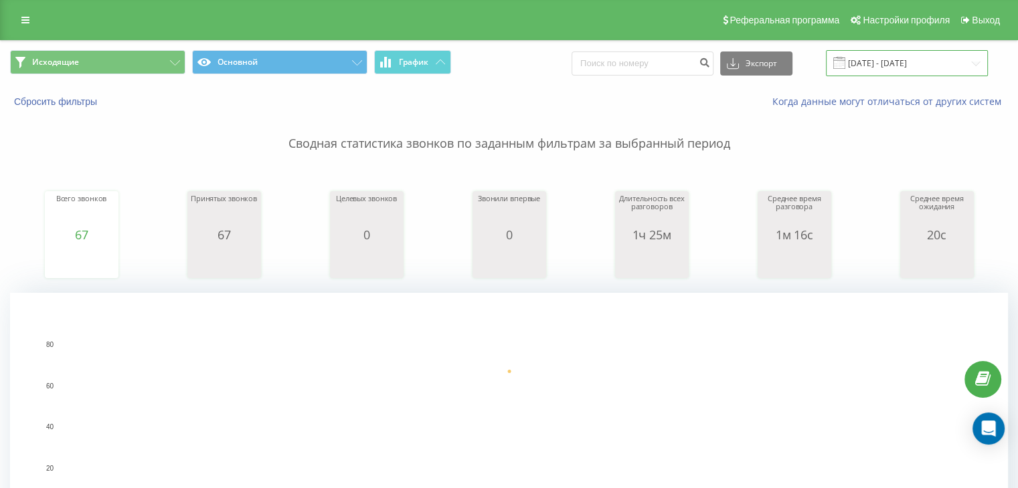
click at [876, 60] on input "[DATE] - [DATE]" at bounding box center [907, 63] width 162 height 26
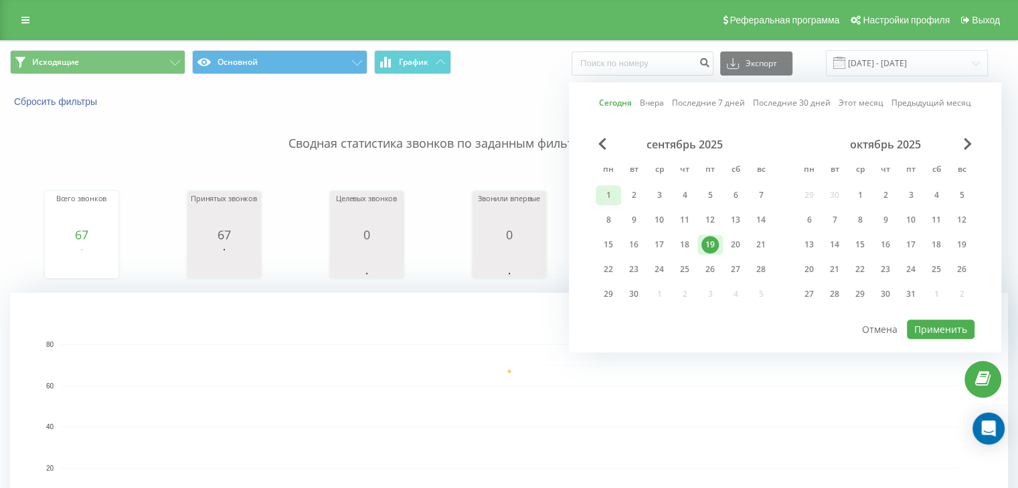
click at [618, 193] on div "1" at bounding box center [607, 195] width 25 height 20
click at [718, 243] on div "19" at bounding box center [709, 244] width 17 height 17
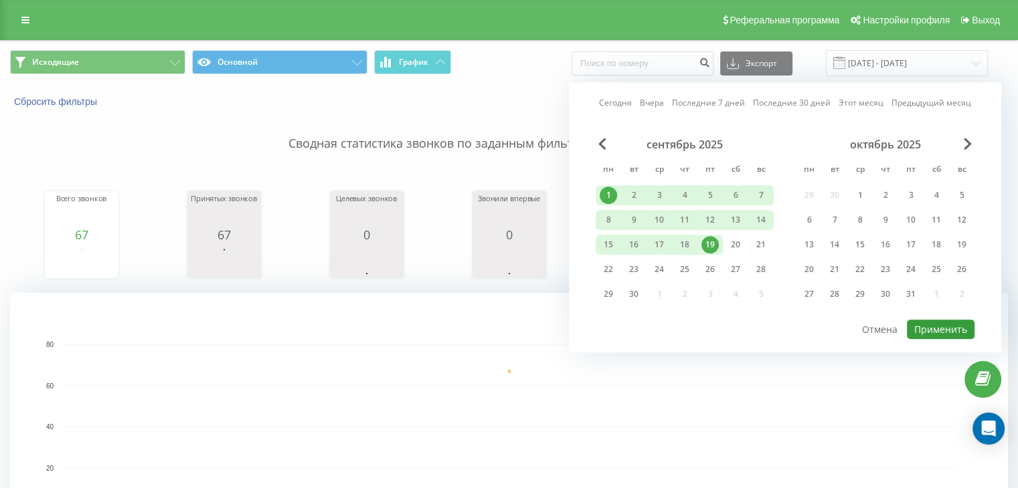
click at [935, 320] on button "Применить" at bounding box center [940, 329] width 68 height 19
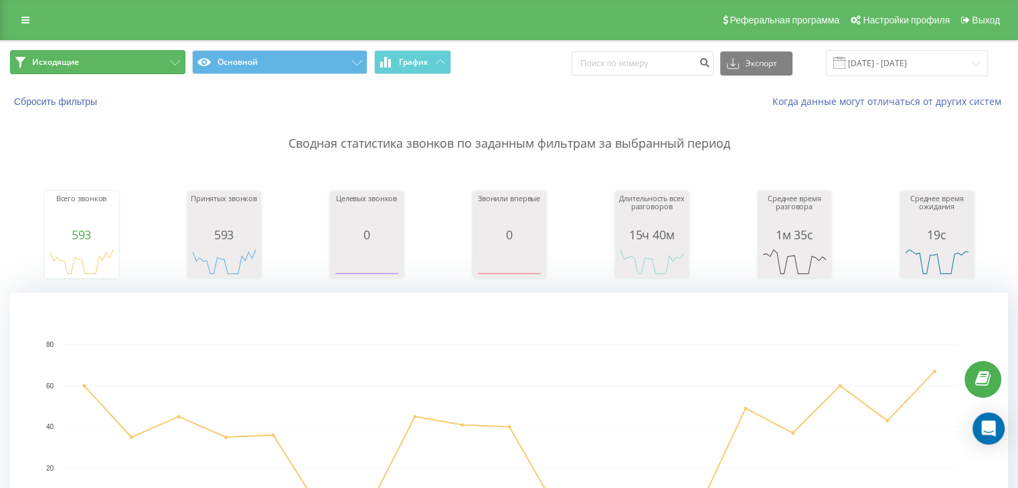
click at [111, 62] on button "Исходящие" at bounding box center [97, 62] width 175 height 24
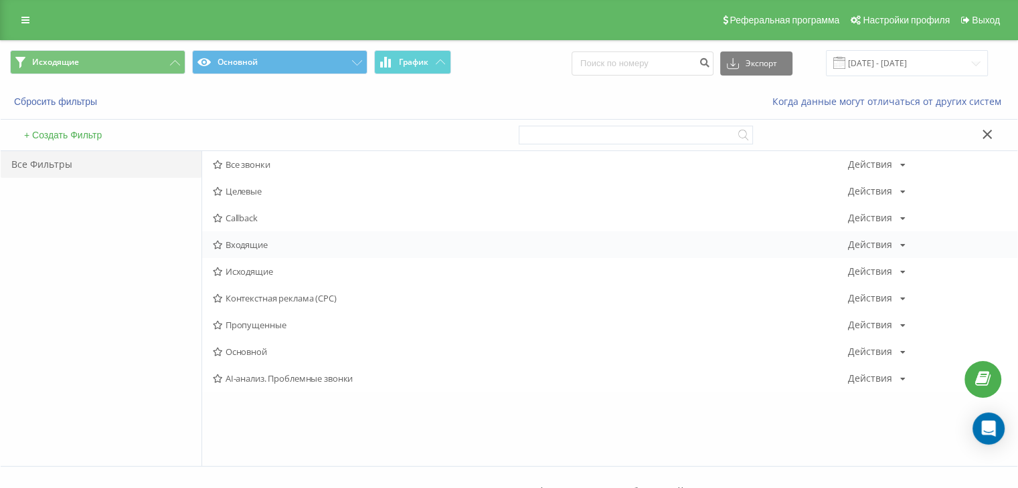
click at [235, 246] on span "Входящие" at bounding box center [530, 244] width 635 height 9
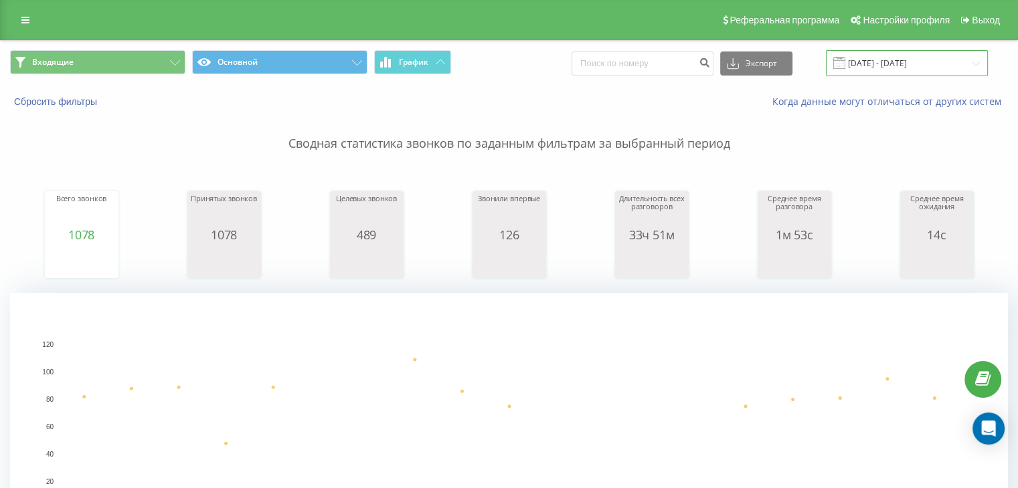
drag, startPoint x: 893, startPoint y: 60, endPoint x: 887, endPoint y: 64, distance: 7.2
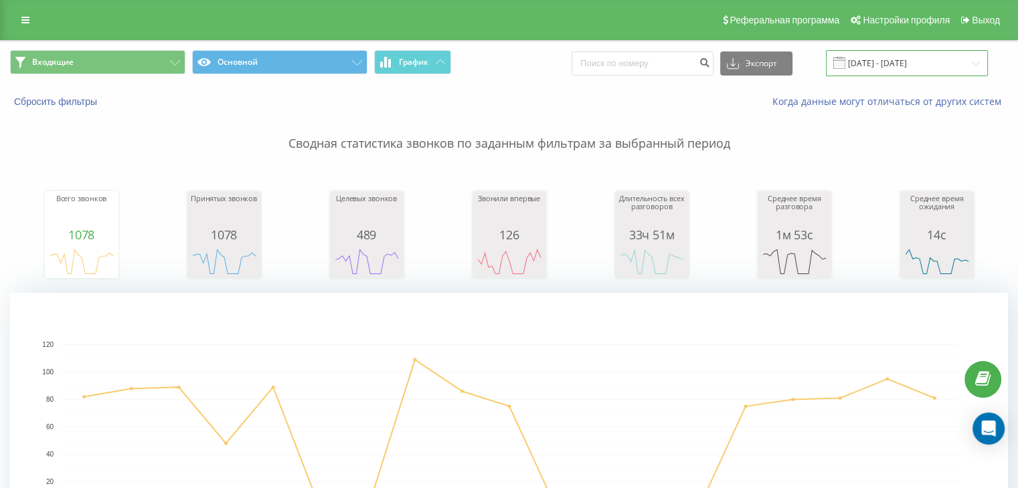
click at [893, 60] on input "[DATE] - [DATE]" at bounding box center [907, 63] width 162 height 26
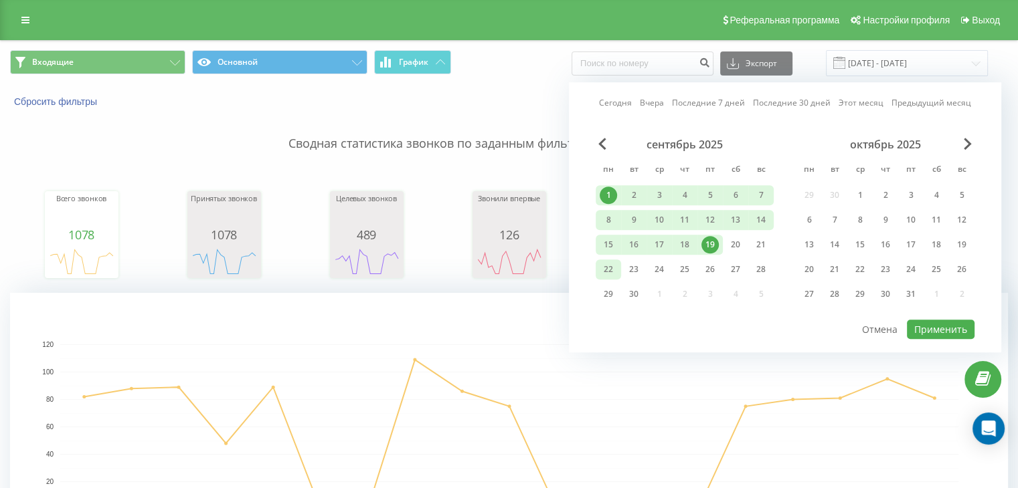
click at [608, 265] on div "22" at bounding box center [607, 269] width 17 height 17
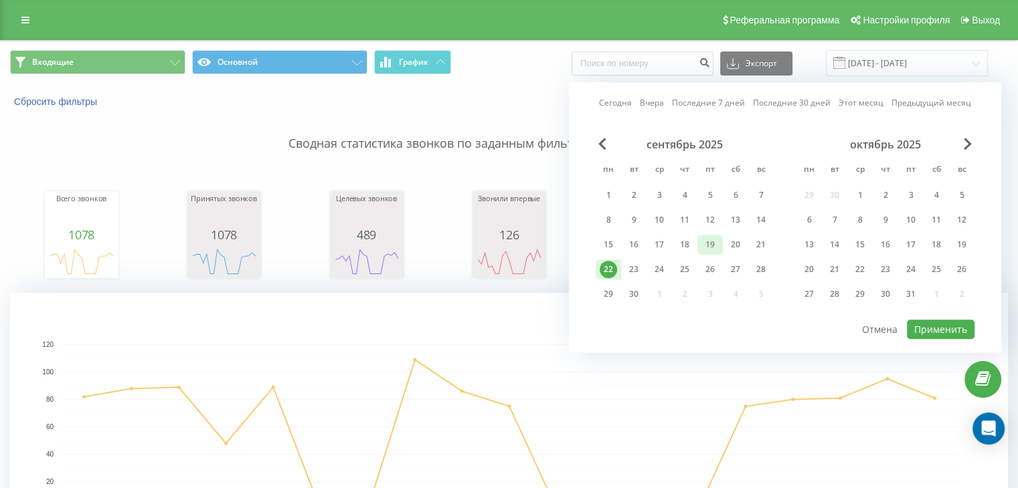
click at [712, 245] on div "19" at bounding box center [709, 244] width 17 height 17
click at [712, 238] on div "19" at bounding box center [709, 244] width 17 height 17
click at [926, 334] on button "Применить" at bounding box center [940, 329] width 68 height 19
type input "[DATE] - [DATE]"
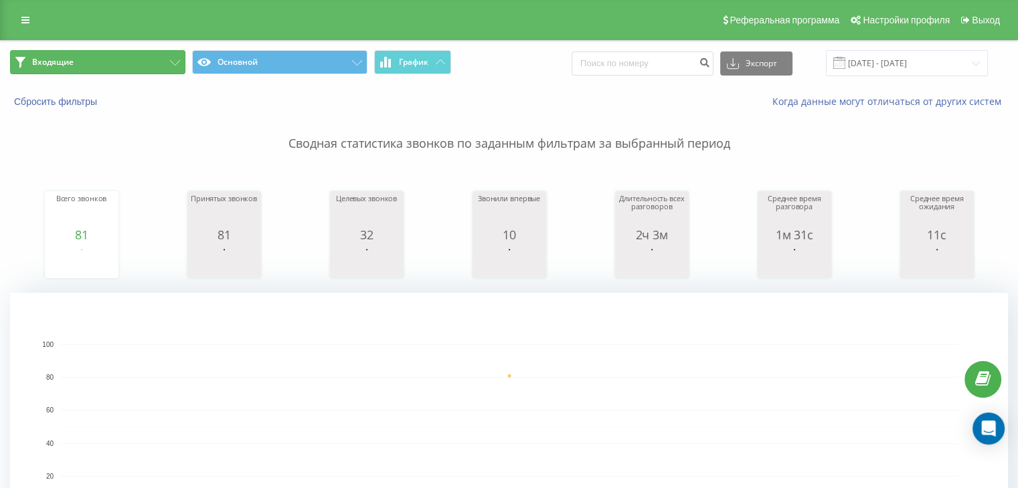
click at [130, 64] on button "Входящие" at bounding box center [97, 62] width 175 height 24
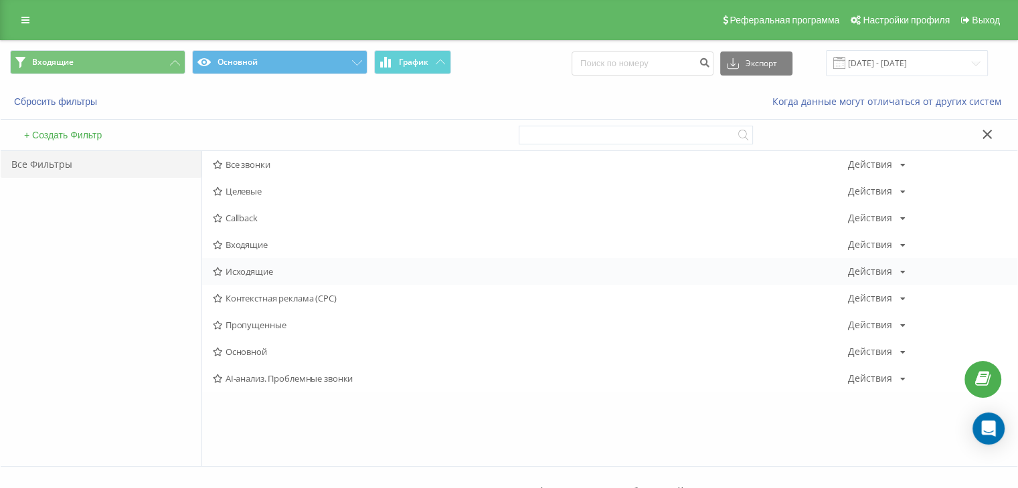
click at [282, 271] on span "Исходящие" at bounding box center [530, 271] width 635 height 9
